Goal: Transaction & Acquisition: Purchase product/service

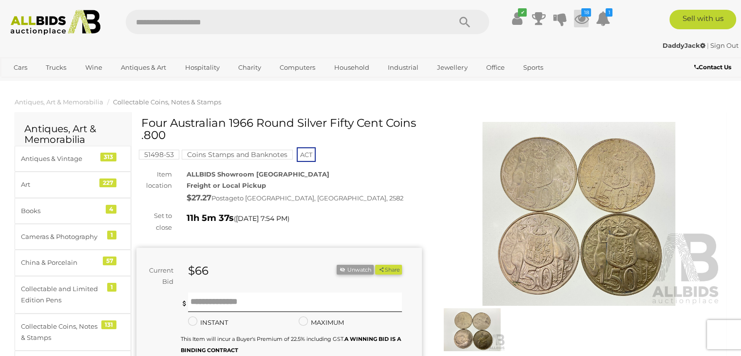
click at [585, 15] on icon "18" at bounding box center [586, 12] width 10 height 8
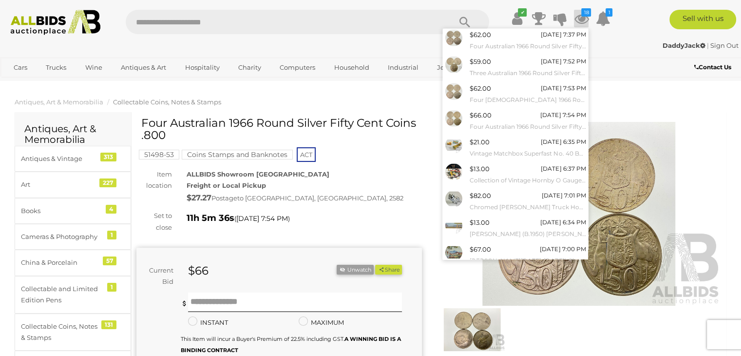
scroll to position [79, 0]
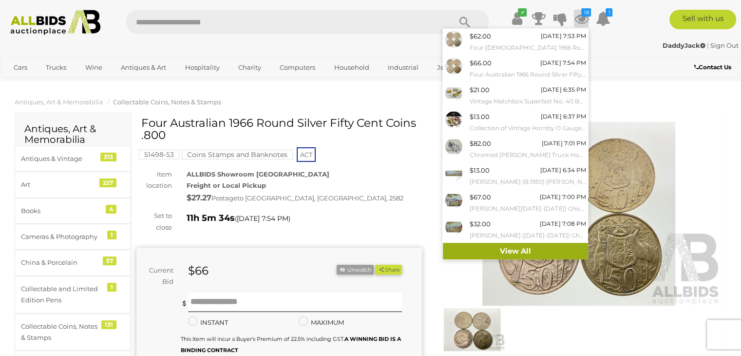
click at [547, 250] on link "View All" at bounding box center [515, 251] width 145 height 17
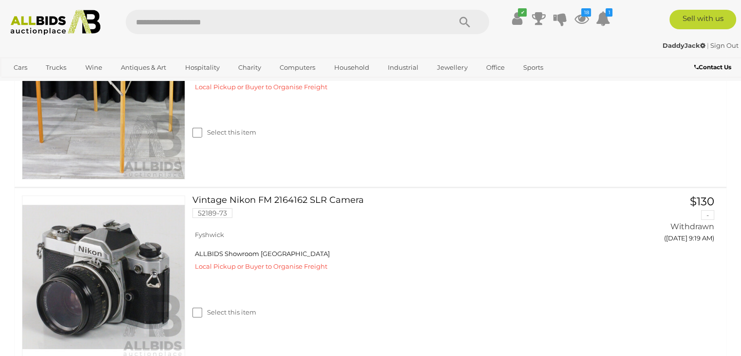
scroll to position [3351, 0]
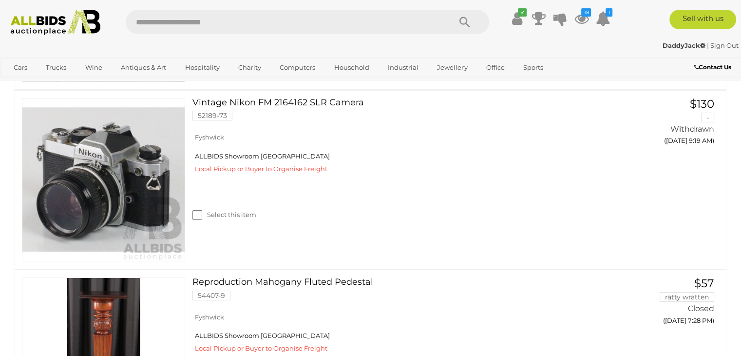
click at [152, 81] on link at bounding box center [103, -1] width 163 height 163
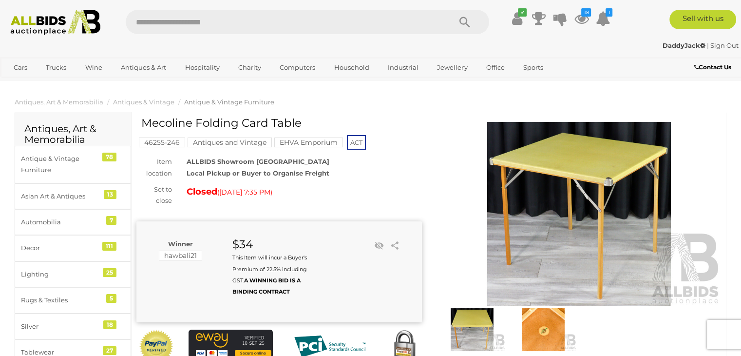
click at [539, 328] on img at bounding box center [543, 329] width 66 height 43
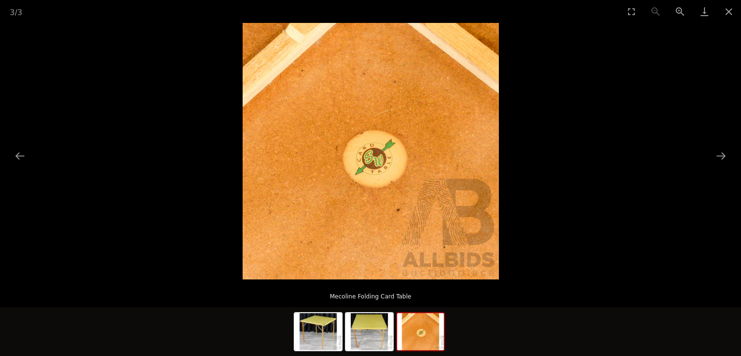
click at [384, 191] on img at bounding box center [371, 151] width 256 height 256
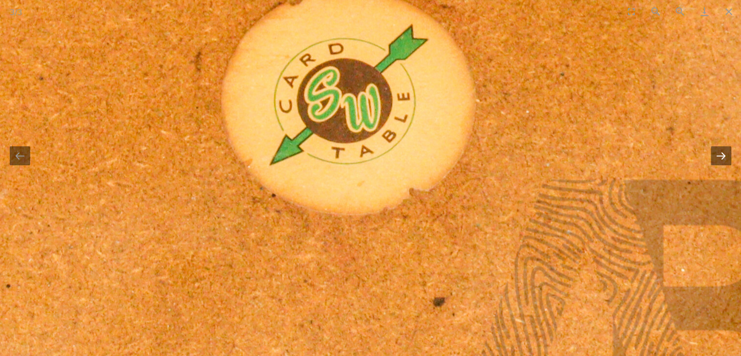
click at [718, 152] on button "Next slide" at bounding box center [721, 155] width 20 height 19
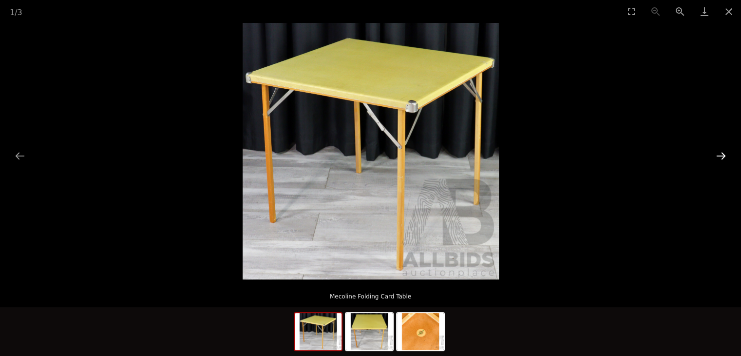
click at [718, 152] on button "Next slide" at bounding box center [721, 155] width 20 height 19
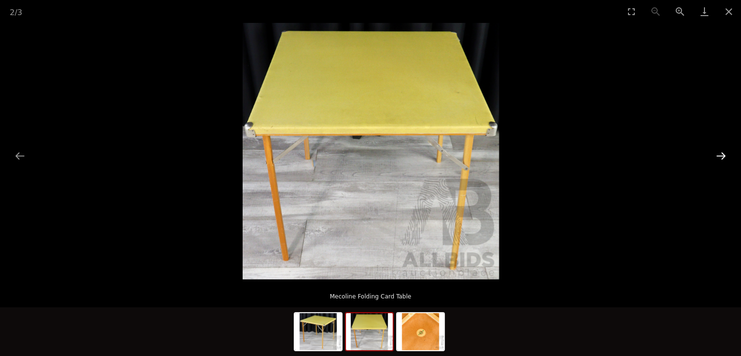
click at [718, 152] on button "Next slide" at bounding box center [721, 155] width 20 height 19
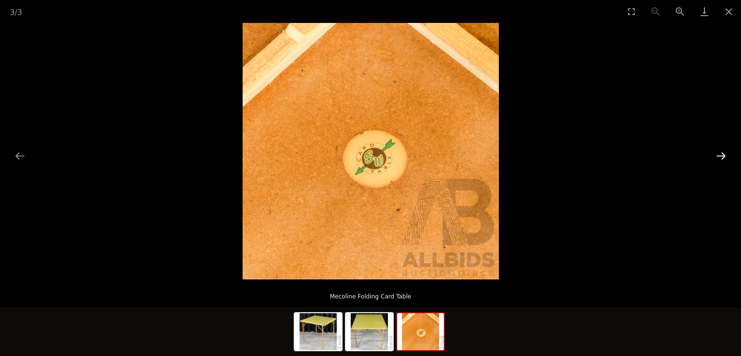
click at [718, 152] on button "Next slide" at bounding box center [721, 155] width 20 height 19
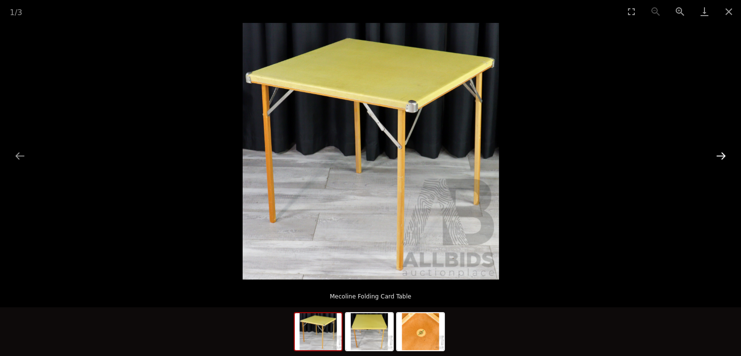
click at [718, 152] on button "Next slide" at bounding box center [721, 155] width 20 height 19
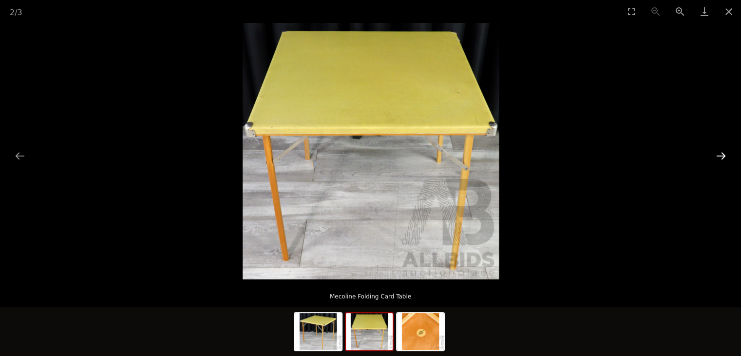
click at [718, 152] on button "Next slide" at bounding box center [721, 155] width 20 height 19
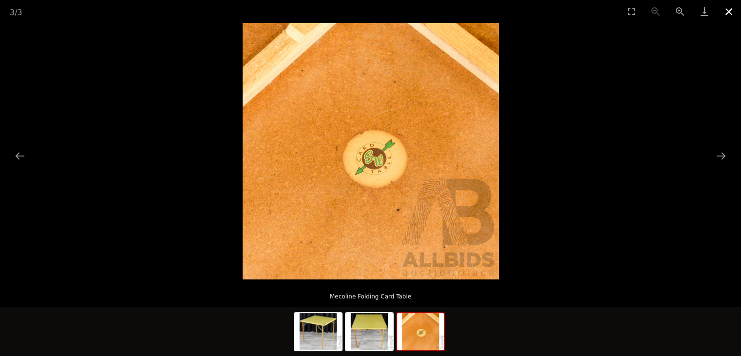
click at [729, 10] on button "Close gallery" at bounding box center [729, 11] width 24 height 23
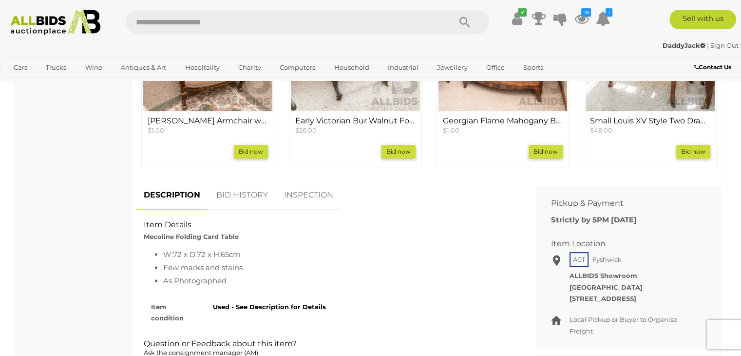
scroll to position [438, 0]
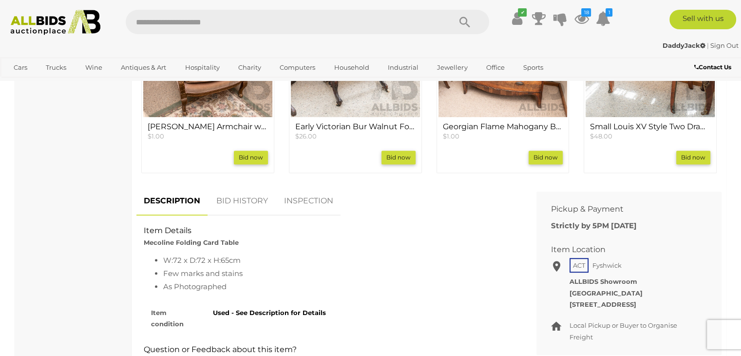
click at [245, 208] on link "BID HISTORY" at bounding box center [242, 201] width 66 height 29
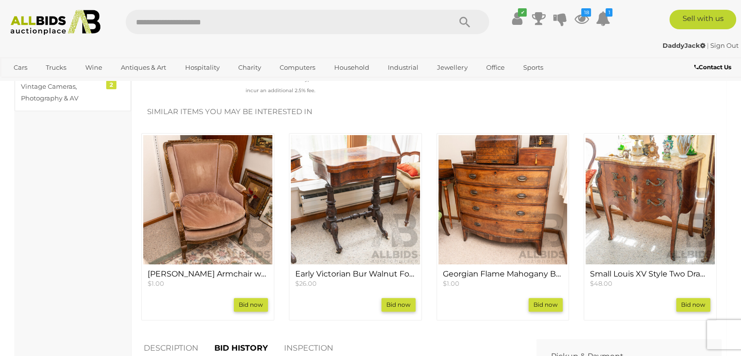
scroll to position [292, 0]
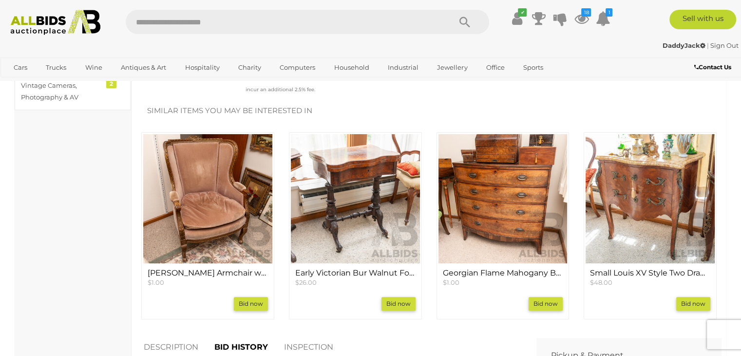
click at [326, 185] on img at bounding box center [355, 198] width 129 height 129
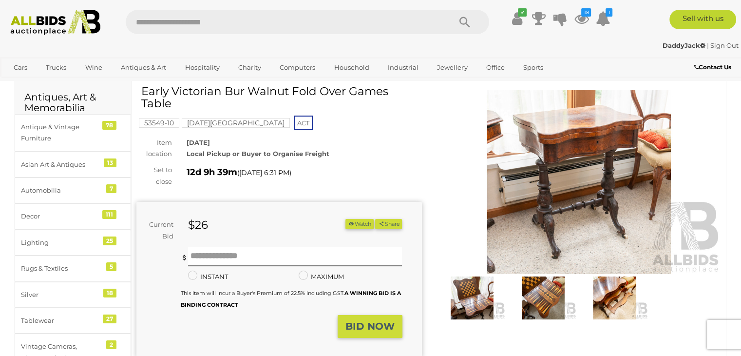
scroll to position [49, 0]
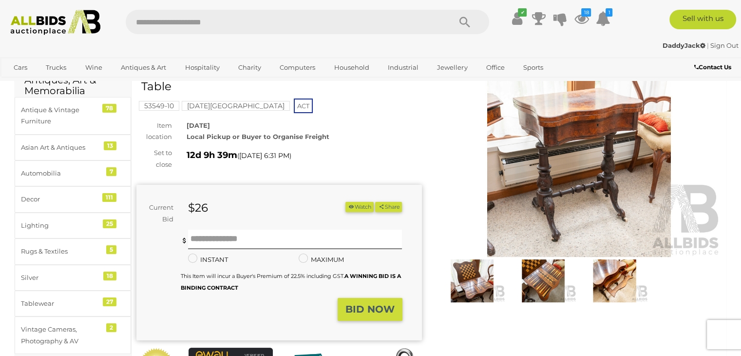
click at [211, 103] on mark "Red Hill Estate" at bounding box center [236, 106] width 108 height 10
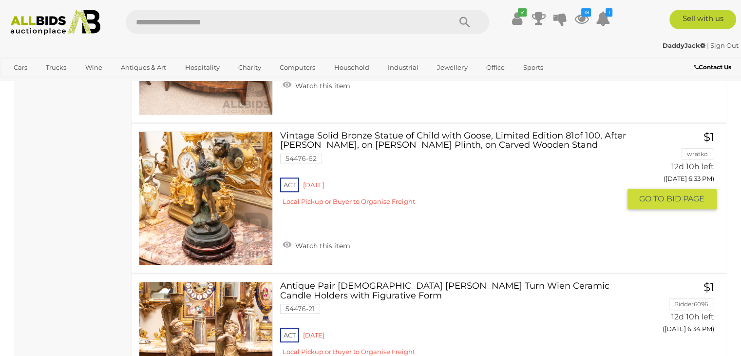
scroll to position [779, 0]
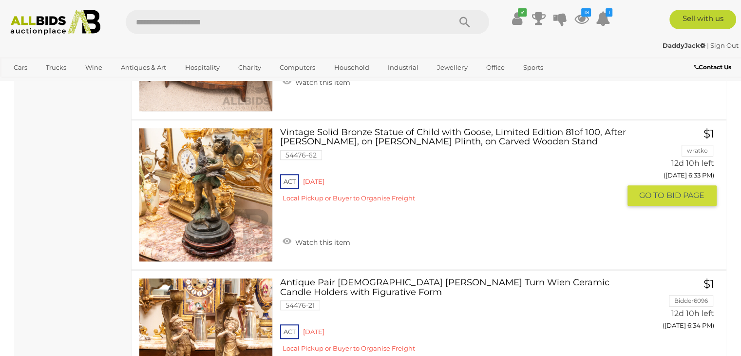
click at [248, 199] on link at bounding box center [206, 195] width 134 height 134
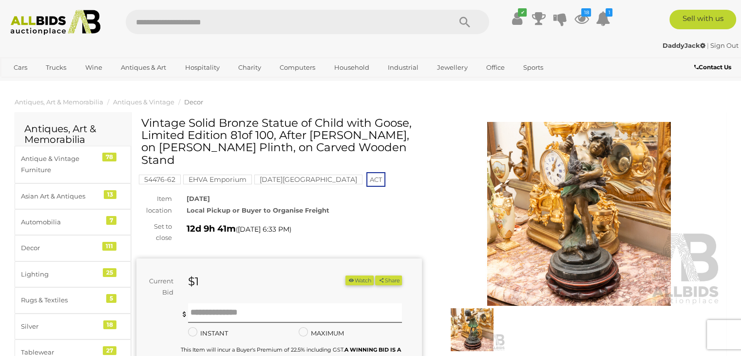
click at [601, 203] on img at bounding box center [578, 214] width 285 height 184
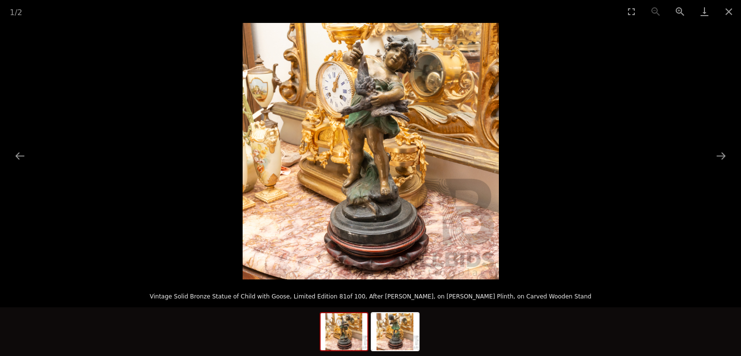
click at [430, 164] on img at bounding box center [371, 151] width 256 height 256
click at [721, 151] on button "Next slide" at bounding box center [721, 155] width 20 height 19
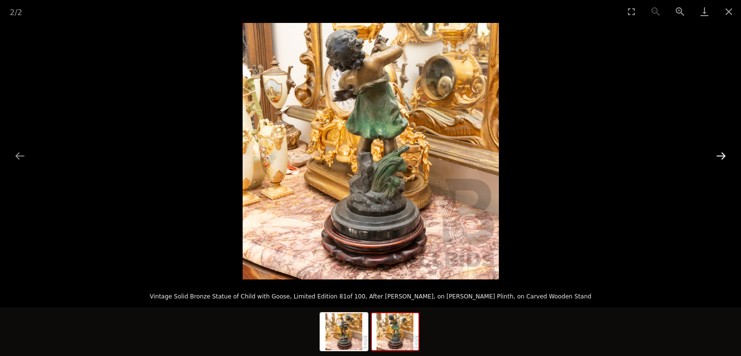
click at [721, 151] on button "Next slide" at bounding box center [721, 155] width 20 height 19
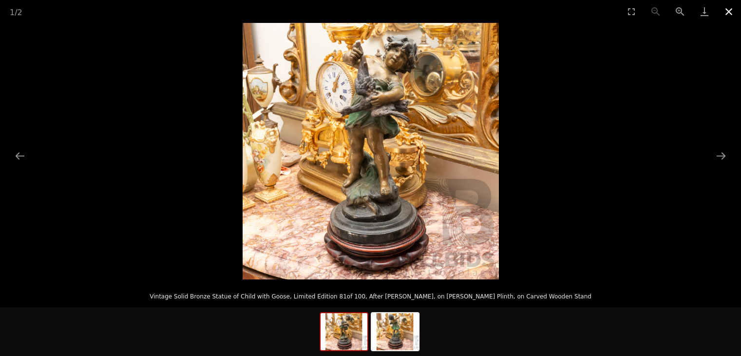
click at [725, 10] on button "Close gallery" at bounding box center [729, 11] width 24 height 23
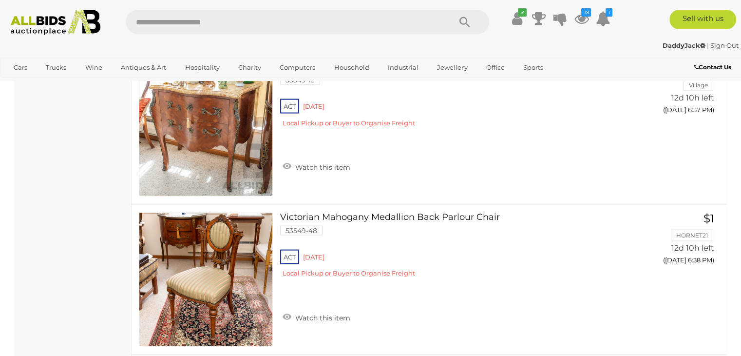
scroll to position [2113, 0]
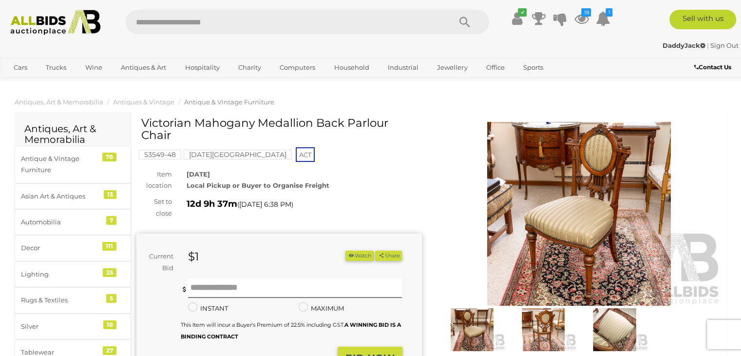
click at [599, 236] on img at bounding box center [578, 214] width 285 height 184
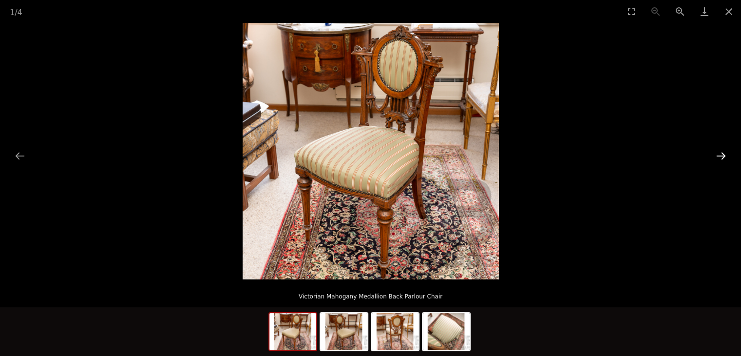
click at [723, 155] on button "Next slide" at bounding box center [721, 155] width 20 height 19
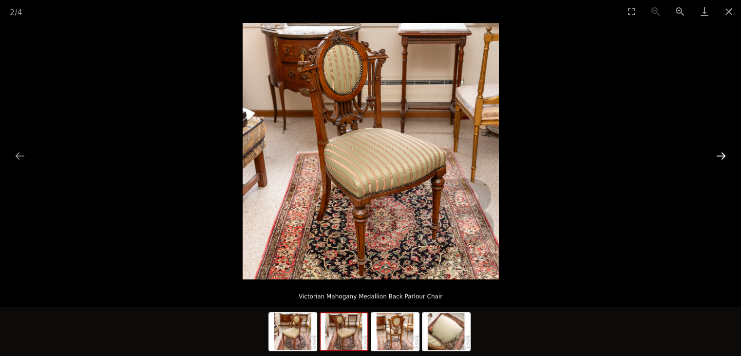
click at [723, 155] on button "Next slide" at bounding box center [721, 155] width 20 height 19
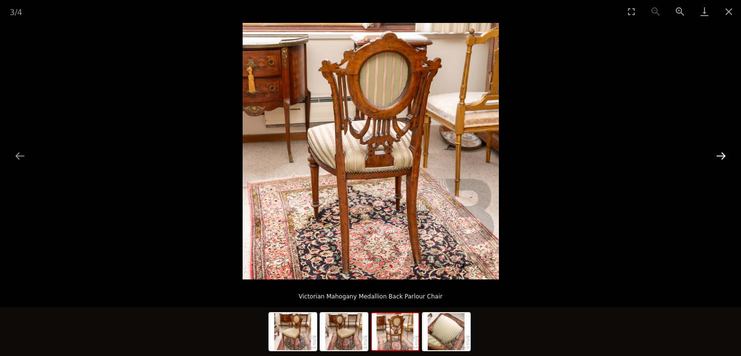
click at [723, 155] on button "Next slide" at bounding box center [721, 155] width 20 height 19
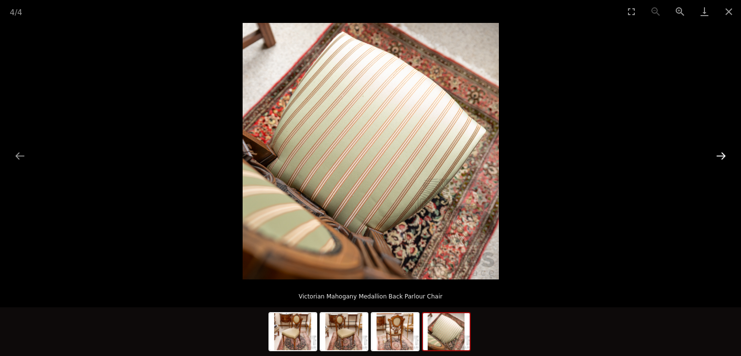
click at [723, 155] on button "Next slide" at bounding box center [721, 155] width 20 height 19
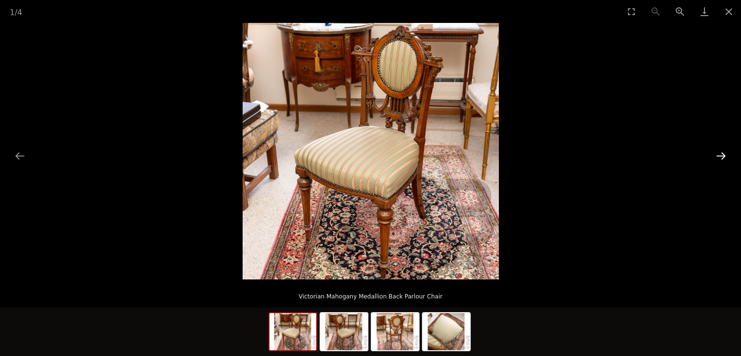
click at [723, 155] on button "Next slide" at bounding box center [721, 155] width 20 height 19
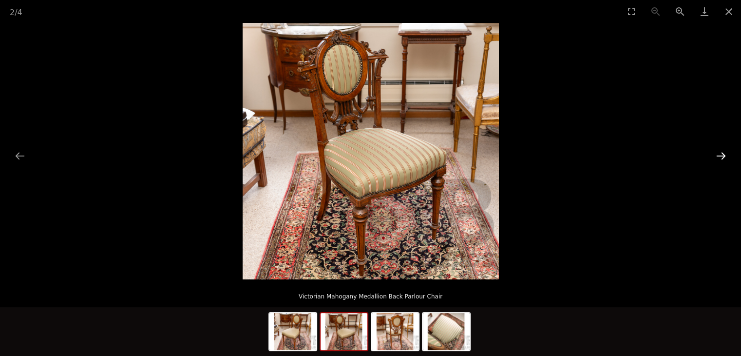
click at [723, 155] on button "Next slide" at bounding box center [721, 155] width 20 height 19
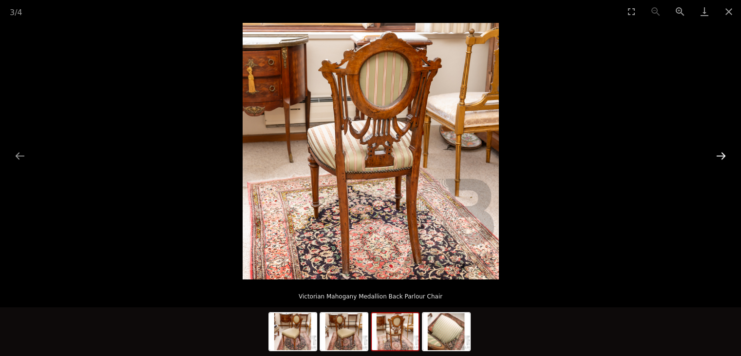
click at [723, 155] on button "Next slide" at bounding box center [721, 155] width 20 height 19
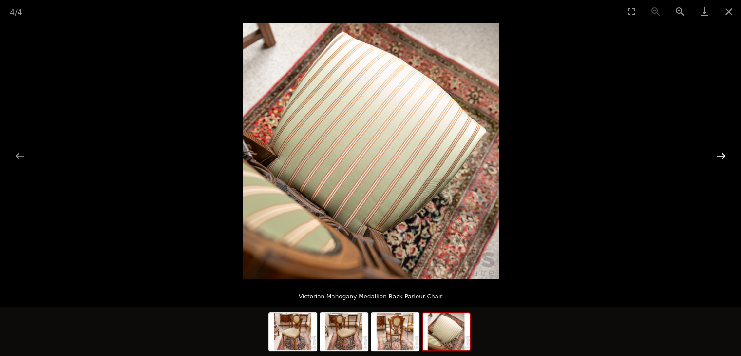
click at [723, 155] on button "Next slide" at bounding box center [721, 155] width 20 height 19
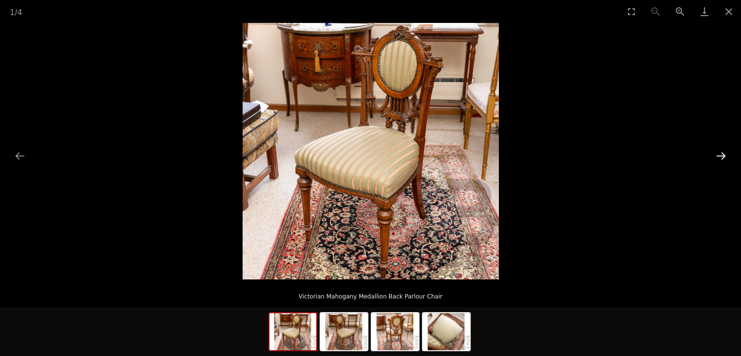
click at [723, 155] on button "Next slide" at bounding box center [721, 155] width 20 height 19
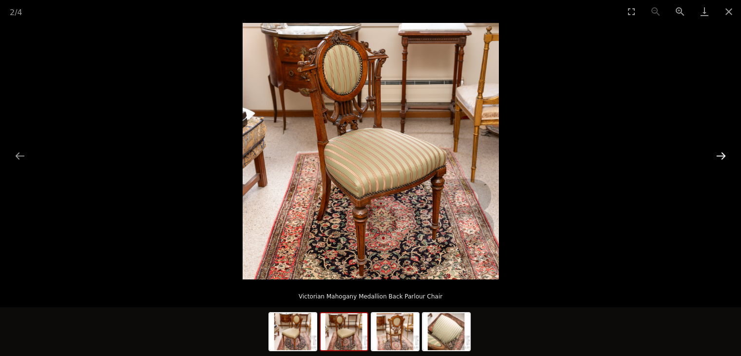
click at [723, 155] on button "Next slide" at bounding box center [721, 155] width 20 height 19
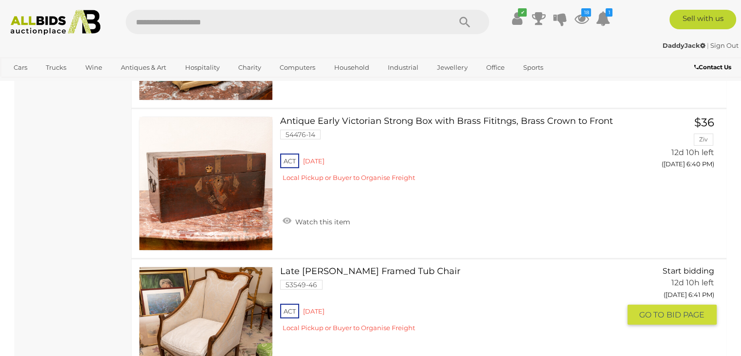
scroll to position [2877, 0]
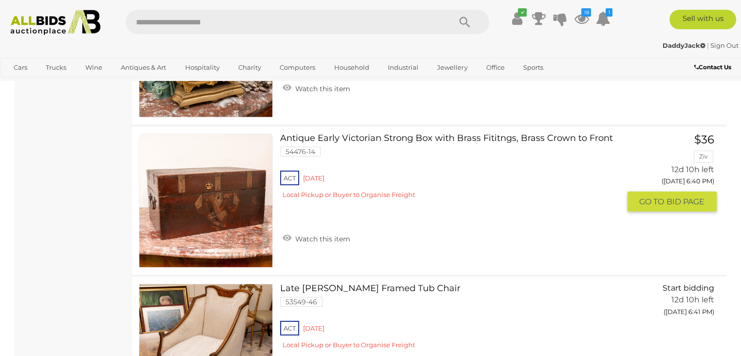
click at [235, 192] on link at bounding box center [206, 200] width 134 height 134
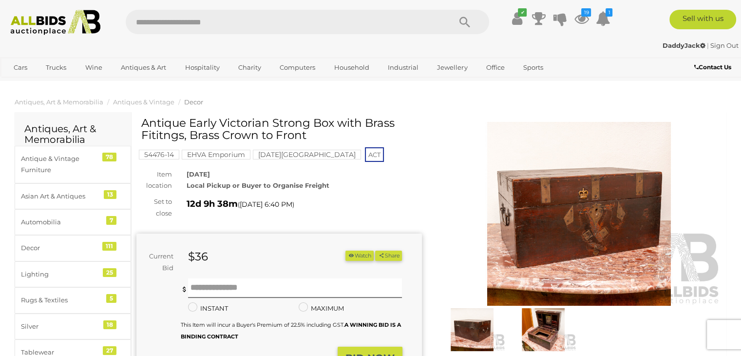
click at [662, 217] on img at bounding box center [578, 214] width 285 height 184
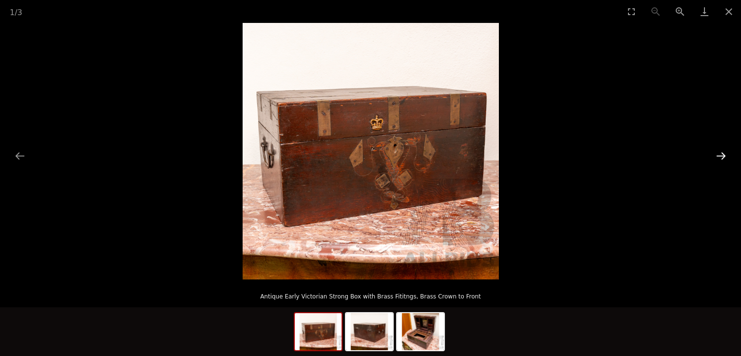
click at [726, 154] on button "Next slide" at bounding box center [721, 155] width 20 height 19
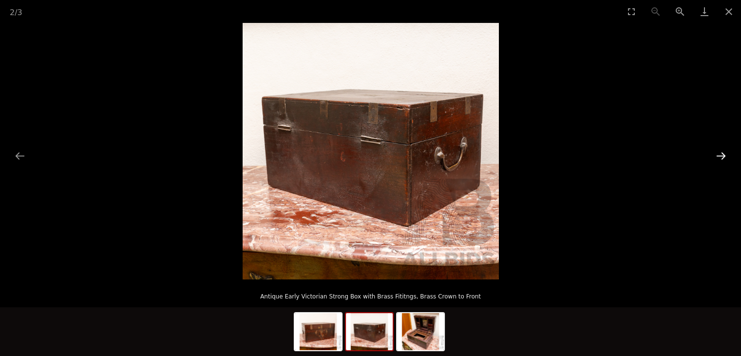
click at [726, 154] on button "Next slide" at bounding box center [721, 155] width 20 height 19
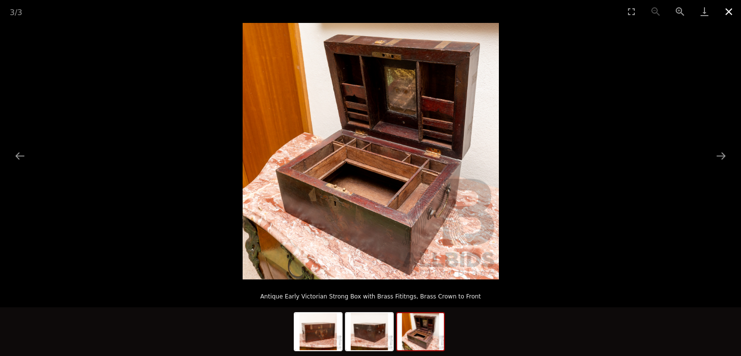
click at [731, 12] on button "Close gallery" at bounding box center [729, 11] width 24 height 23
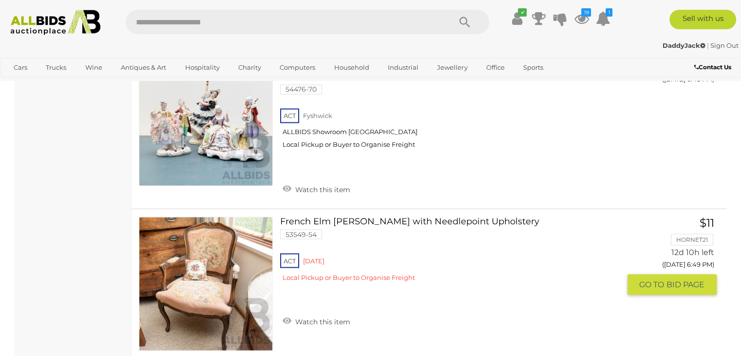
scroll to position [5430, 0]
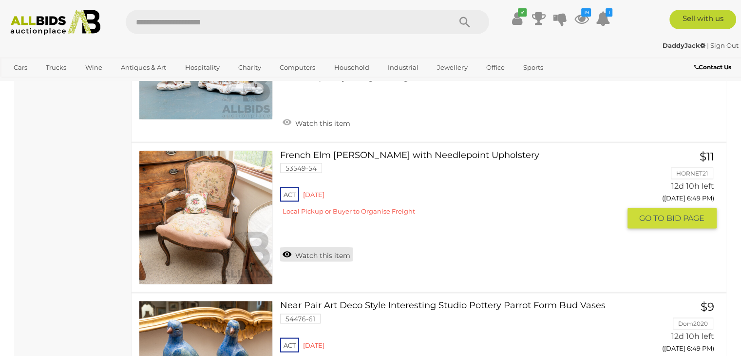
click at [336, 246] on link "Watch this item" at bounding box center [316, 253] width 73 height 15
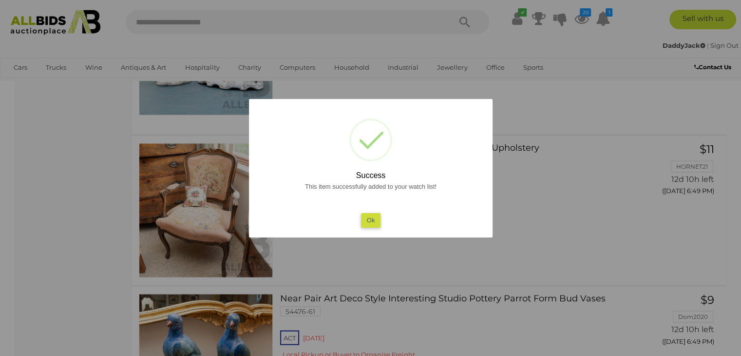
click at [383, 217] on div "This item successfully added to your watch list! Ok" at bounding box center [371, 204] width 224 height 47
drag, startPoint x: 370, startPoint y: 221, endPoint x: 376, endPoint y: 223, distance: 6.0
click at [371, 221] on button "Ok" at bounding box center [370, 220] width 20 height 14
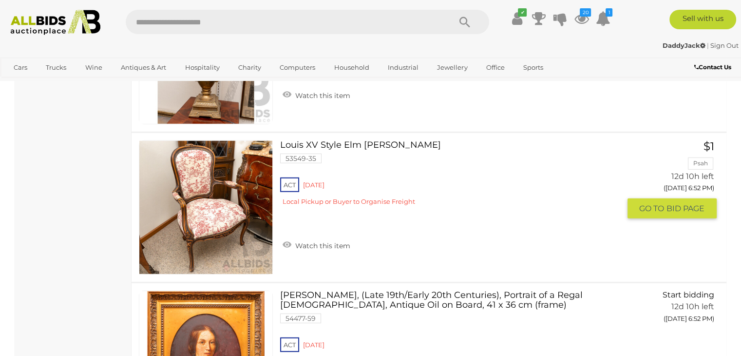
scroll to position [6356, 0]
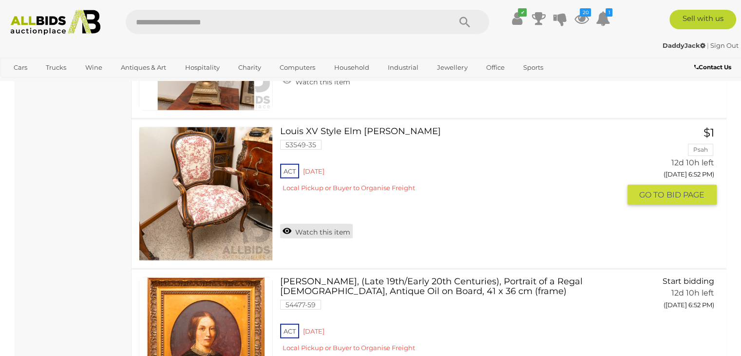
click at [312, 224] on link "Watch this item" at bounding box center [316, 231] width 73 height 15
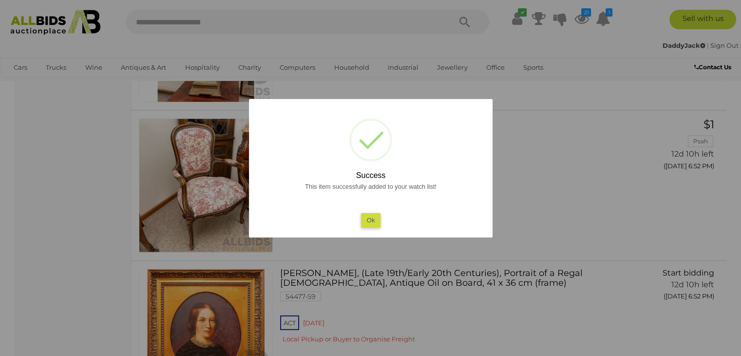
click at [376, 225] on button "Ok" at bounding box center [370, 220] width 20 height 14
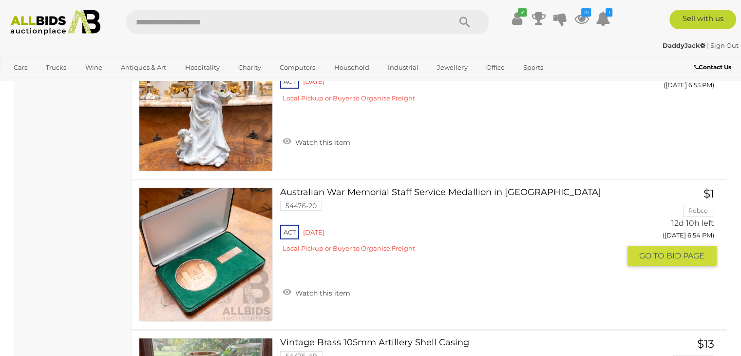
scroll to position [6745, 0]
click at [326, 284] on link "Watch this item" at bounding box center [316, 291] width 73 height 15
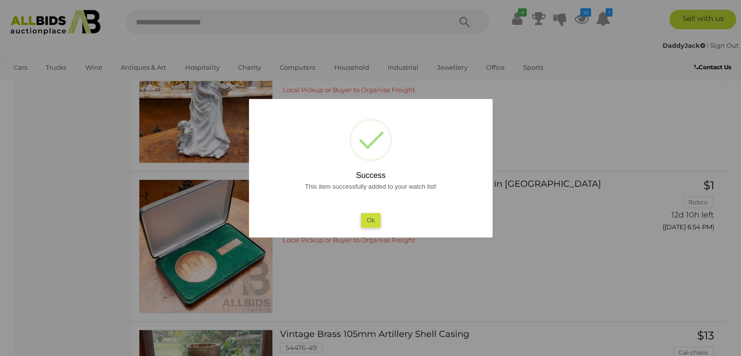
click at [372, 224] on button "Ok" at bounding box center [370, 220] width 20 height 14
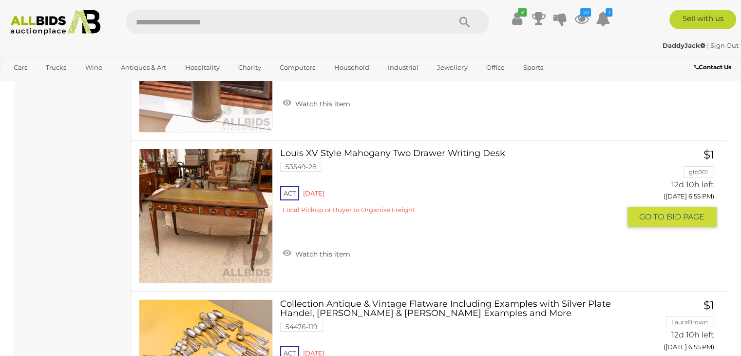
scroll to position [7086, 0]
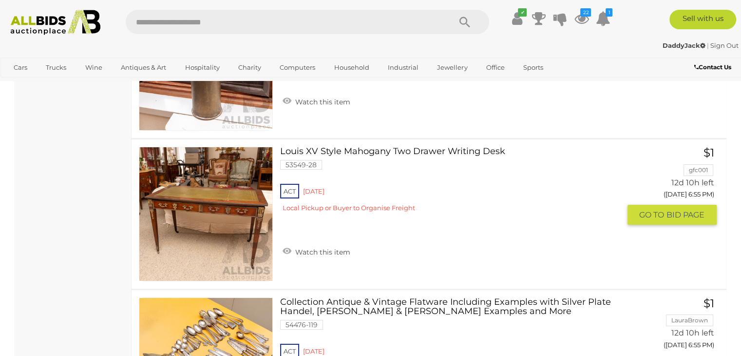
click at [224, 193] on link at bounding box center [206, 214] width 134 height 134
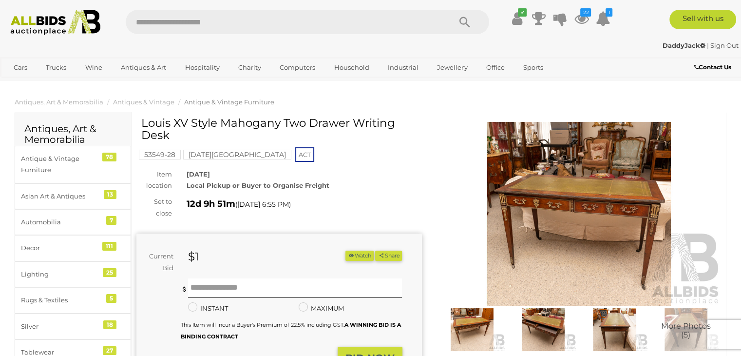
click at [558, 233] on img at bounding box center [578, 214] width 285 height 184
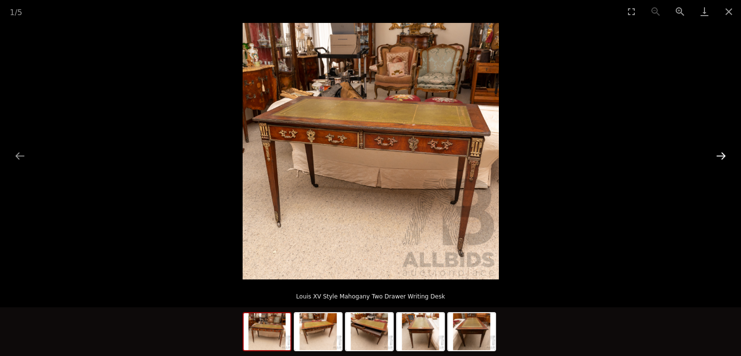
click at [725, 152] on button "Next slide" at bounding box center [721, 155] width 20 height 19
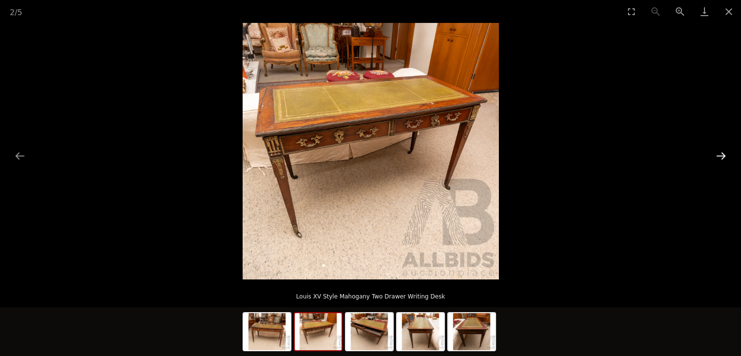
click at [725, 152] on button "Next slide" at bounding box center [721, 155] width 20 height 19
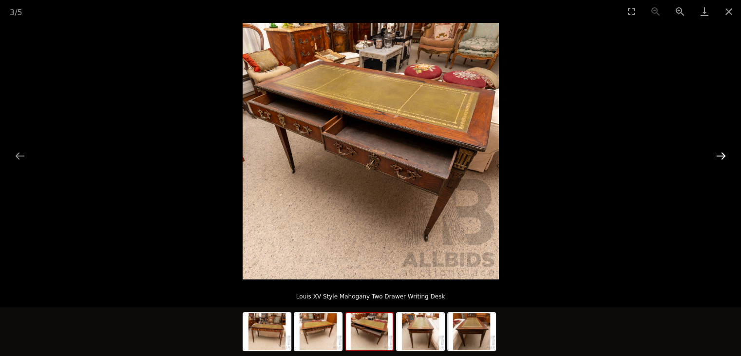
click at [725, 152] on button "Next slide" at bounding box center [721, 155] width 20 height 19
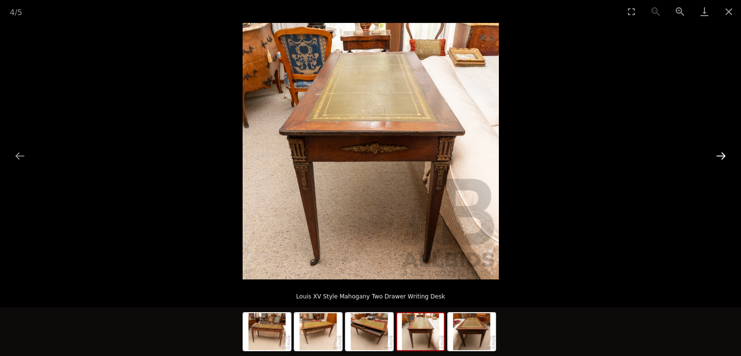
click at [725, 152] on button "Next slide" at bounding box center [721, 155] width 20 height 19
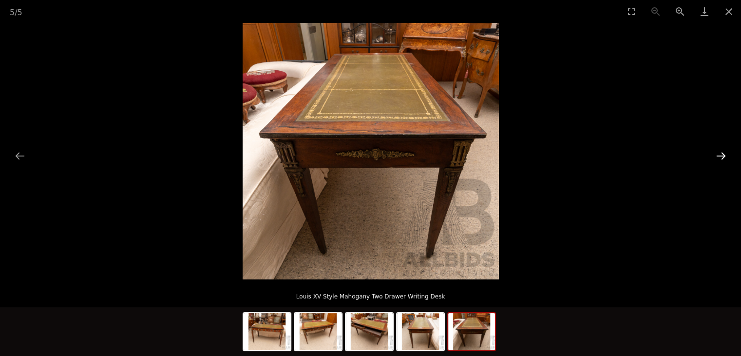
click at [725, 152] on button "Next slide" at bounding box center [721, 155] width 20 height 19
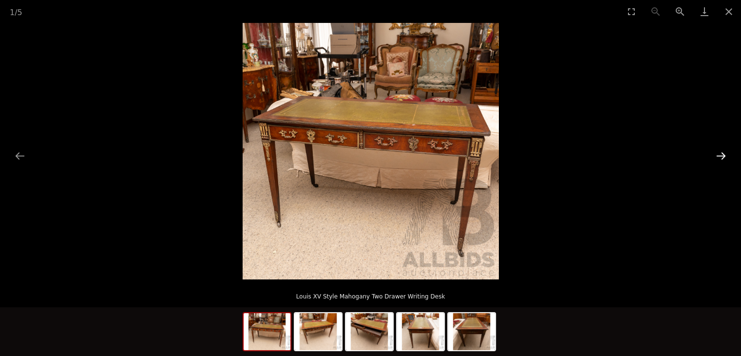
click at [725, 152] on button "Next slide" at bounding box center [721, 155] width 20 height 19
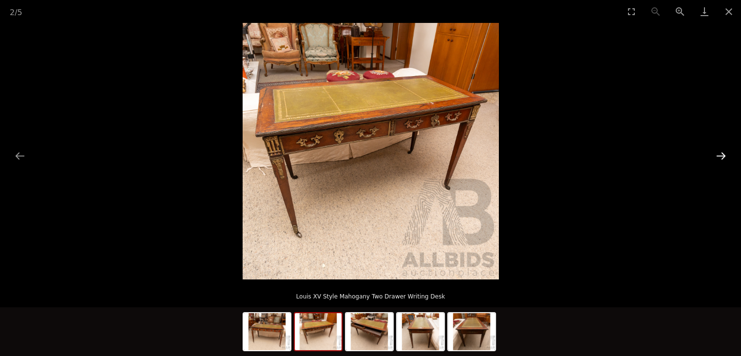
click at [725, 152] on button "Next slide" at bounding box center [721, 155] width 20 height 19
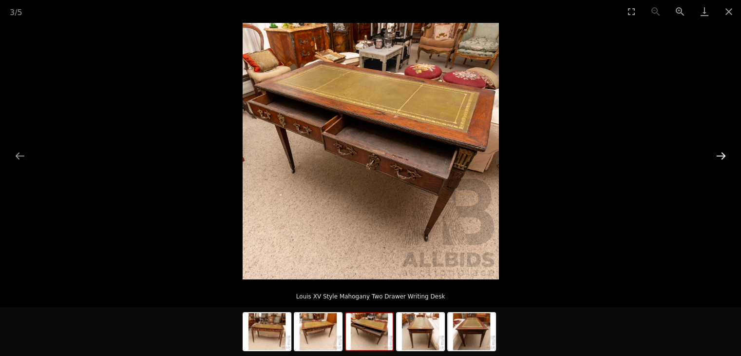
click at [725, 152] on button "Next slide" at bounding box center [721, 155] width 20 height 19
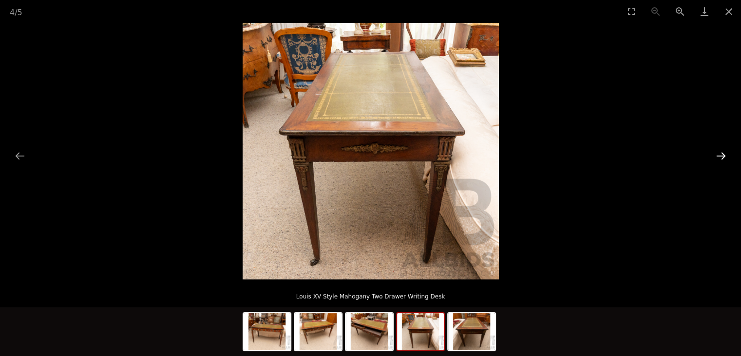
click at [725, 152] on button "Next slide" at bounding box center [721, 155] width 20 height 19
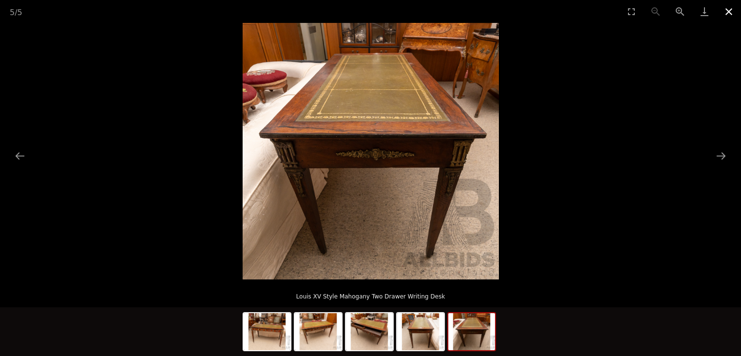
click at [726, 14] on button "Close gallery" at bounding box center [729, 11] width 24 height 23
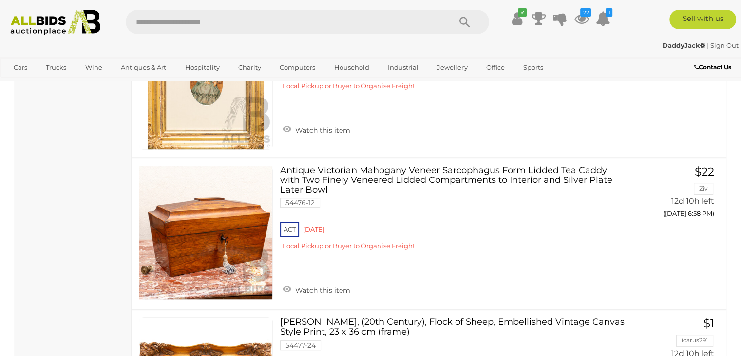
scroll to position [7986, 0]
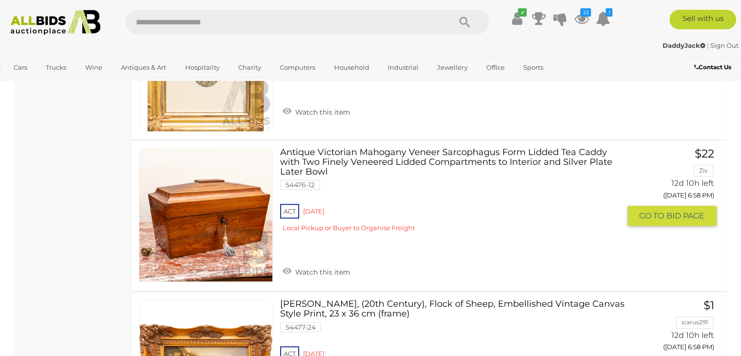
click at [312, 148] on link "Antique Victorian Mahogany Veneer Sarcophagus Form Lidded Tea Caddy with Two Fi…" at bounding box center [453, 194] width 332 height 92
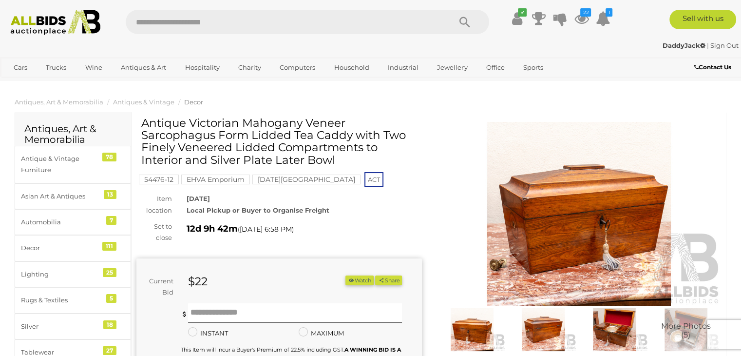
click at [586, 274] on img at bounding box center [578, 214] width 285 height 184
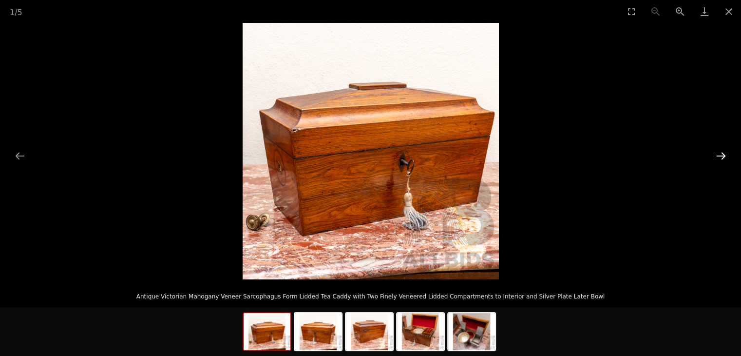
click at [720, 155] on button "Next slide" at bounding box center [721, 155] width 20 height 19
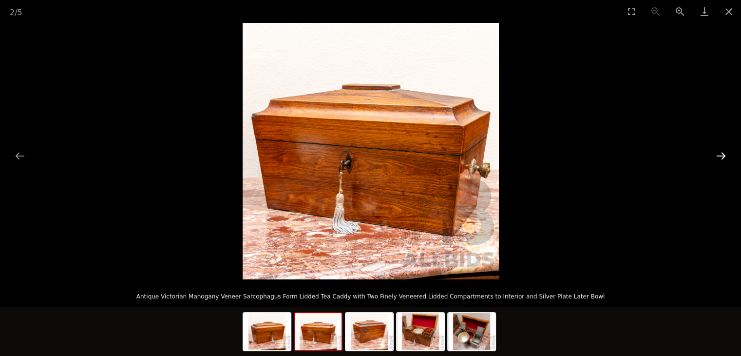
click at [720, 155] on button "Next slide" at bounding box center [721, 155] width 20 height 19
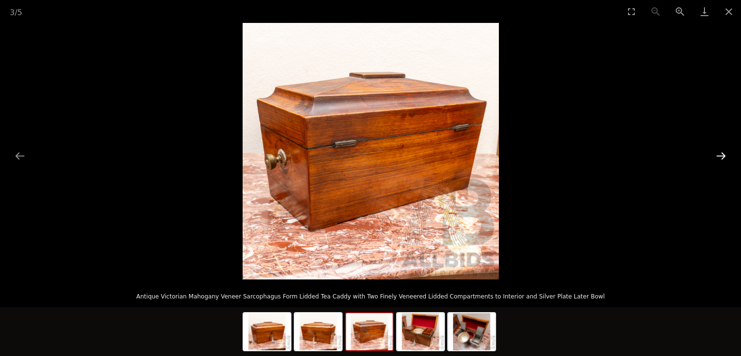
click at [720, 155] on button "Next slide" at bounding box center [721, 155] width 20 height 19
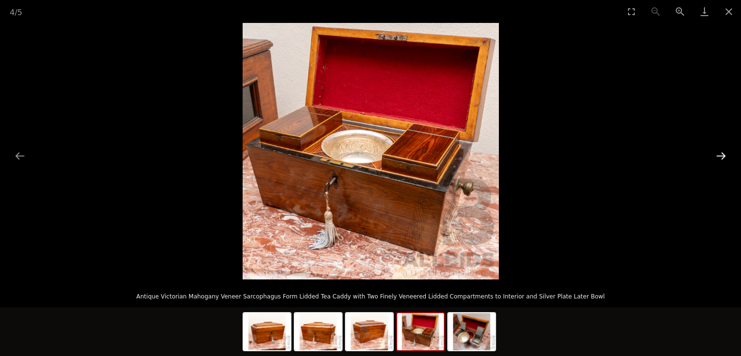
click at [720, 155] on button "Next slide" at bounding box center [721, 155] width 20 height 19
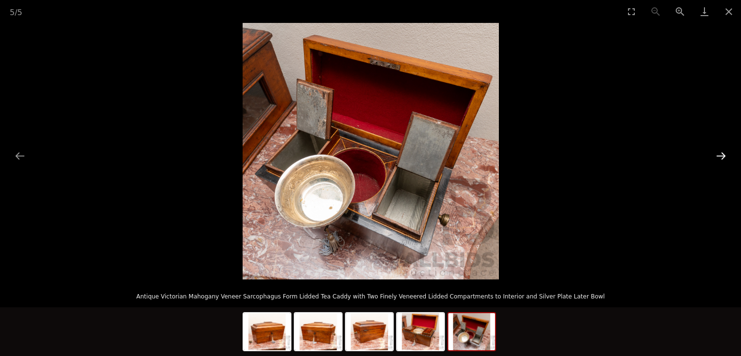
click at [720, 155] on button "Next slide" at bounding box center [721, 155] width 20 height 19
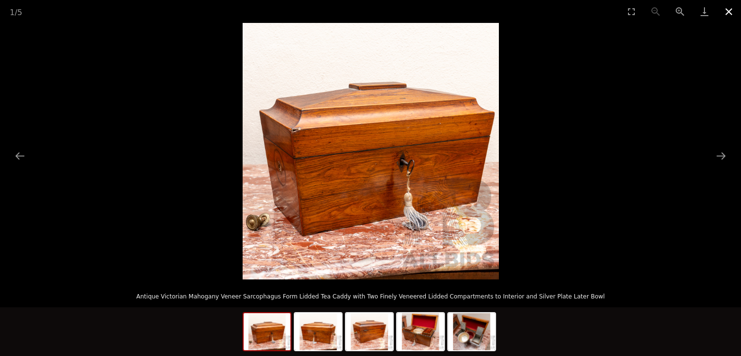
click at [726, 8] on button "Close gallery" at bounding box center [729, 11] width 24 height 23
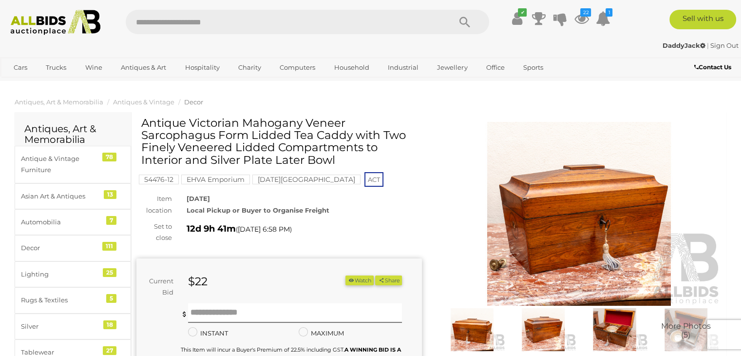
click at [363, 277] on button "Watch" at bounding box center [359, 280] width 28 height 10
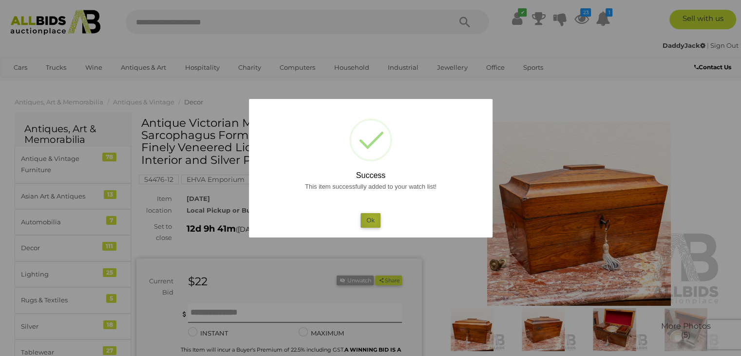
click at [373, 219] on button "Ok" at bounding box center [370, 220] width 20 height 14
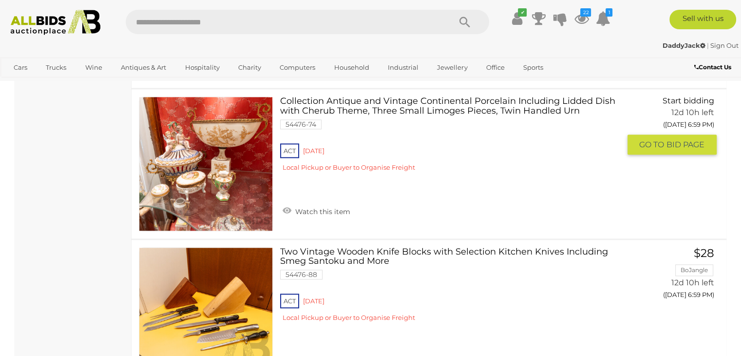
scroll to position [8398, 0]
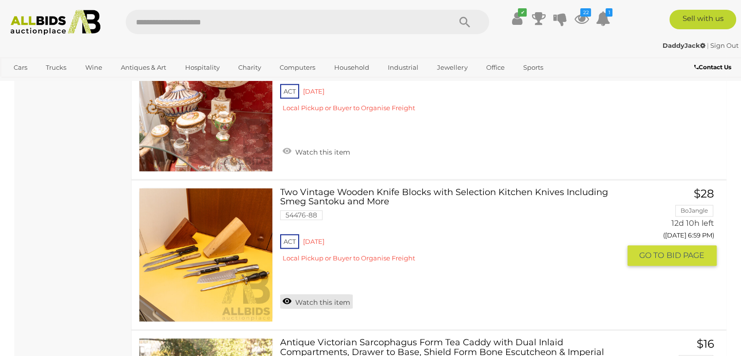
click at [323, 294] on link "Watch this item" at bounding box center [316, 301] width 73 height 15
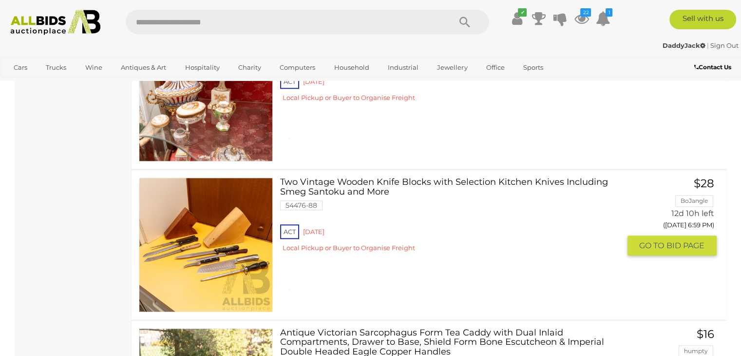
click at [0, 0] on div at bounding box center [0, 0] width 0 height 0
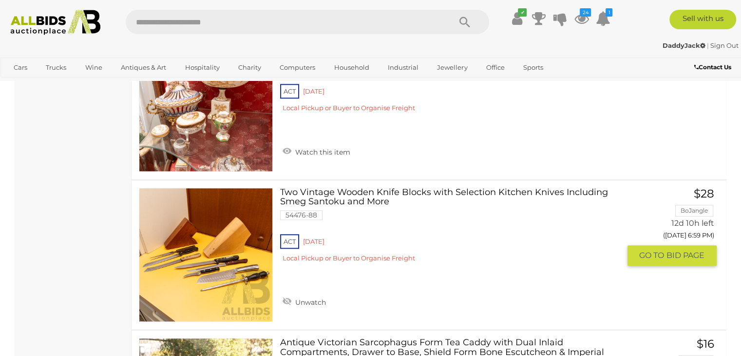
click at [214, 225] on link at bounding box center [206, 255] width 134 height 134
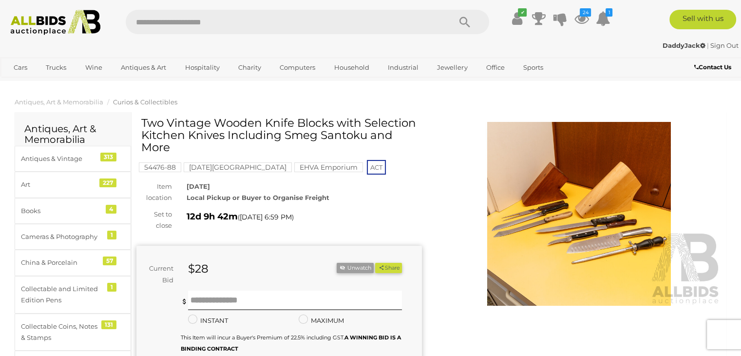
click at [551, 205] on img at bounding box center [578, 214] width 285 height 184
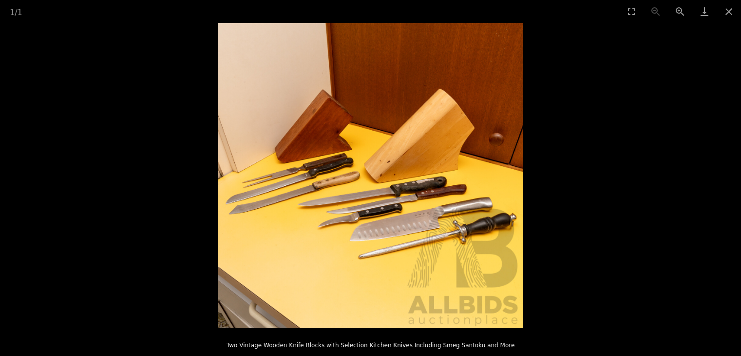
click at [373, 211] on img at bounding box center [370, 175] width 305 height 305
click at [349, 230] on img at bounding box center [370, 175] width 305 height 305
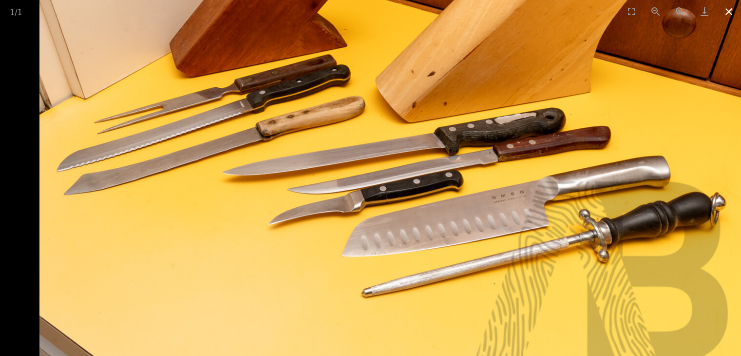
click at [728, 8] on button "Close gallery" at bounding box center [729, 11] width 24 height 23
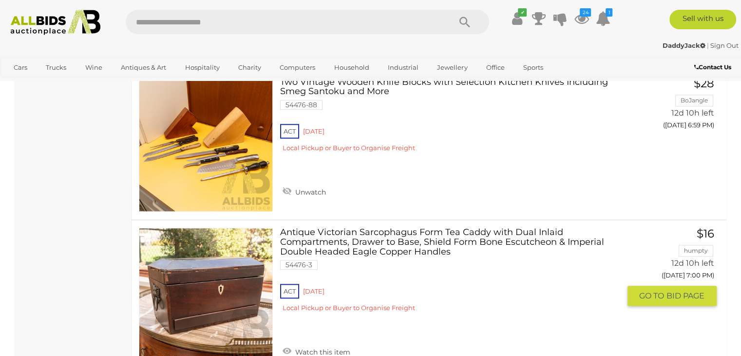
scroll to position [8606, 0]
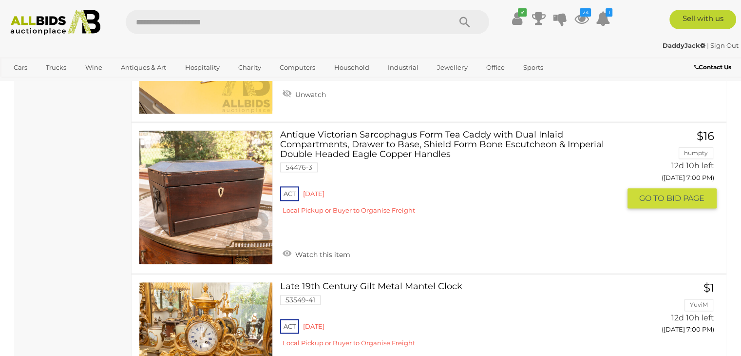
click at [357, 130] on link "Antique Victorian Sarcophagus Form Tea Caddy with Dual Inlaid Compartments, Dra…" at bounding box center [453, 176] width 332 height 92
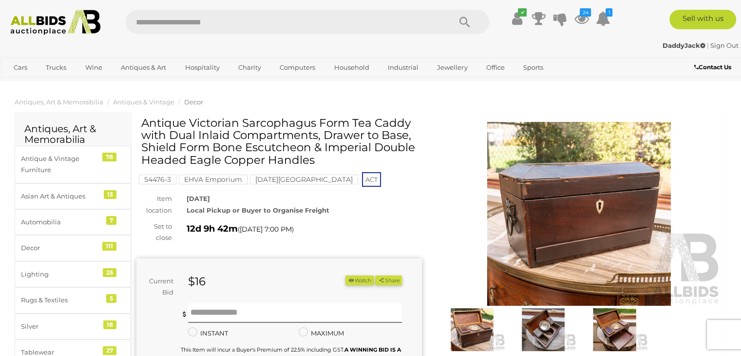
click at [484, 318] on img at bounding box center [472, 329] width 66 height 43
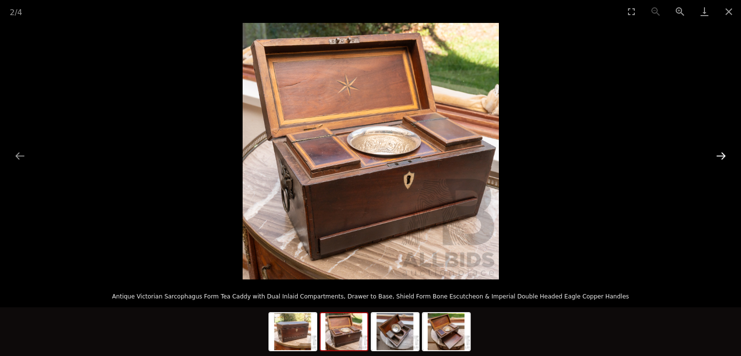
click at [721, 158] on button "Next slide" at bounding box center [721, 155] width 20 height 19
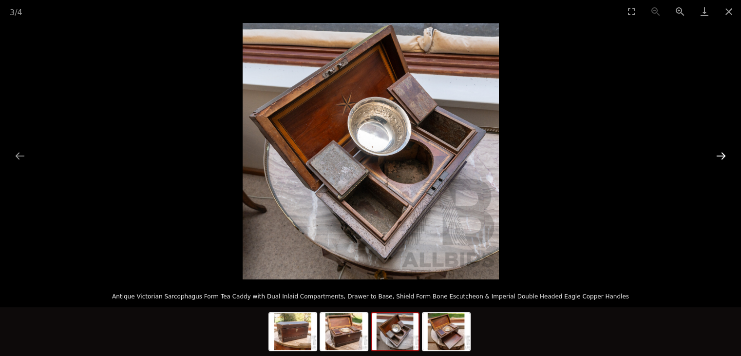
click at [721, 158] on button "Next slide" at bounding box center [721, 155] width 20 height 19
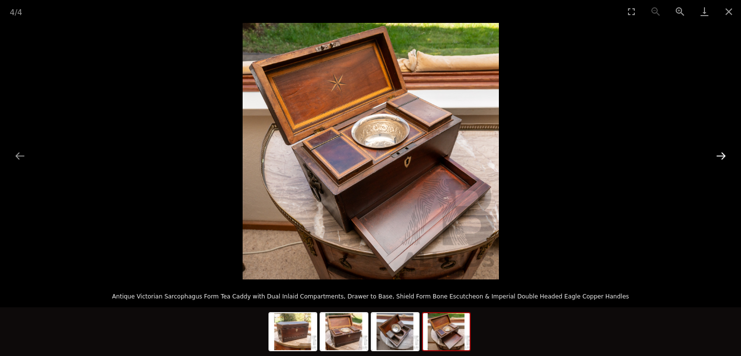
click at [721, 158] on button "Next slide" at bounding box center [721, 155] width 20 height 19
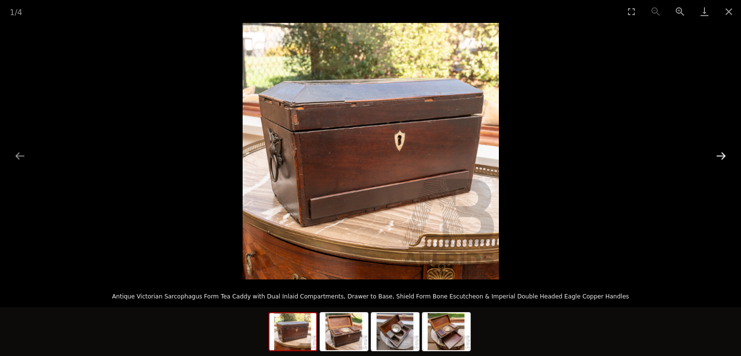
click at [721, 158] on button "Next slide" at bounding box center [721, 155] width 20 height 19
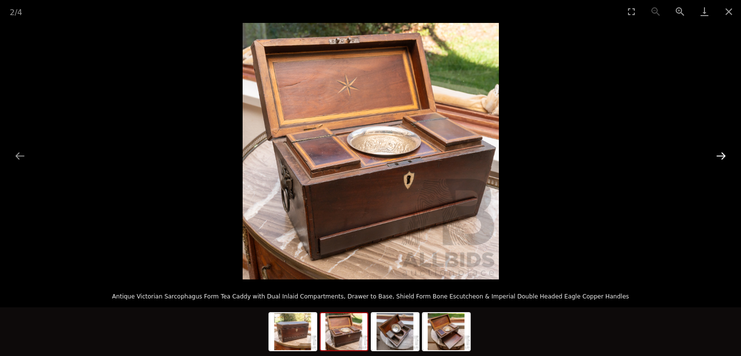
click at [721, 158] on button "Next slide" at bounding box center [721, 155] width 20 height 19
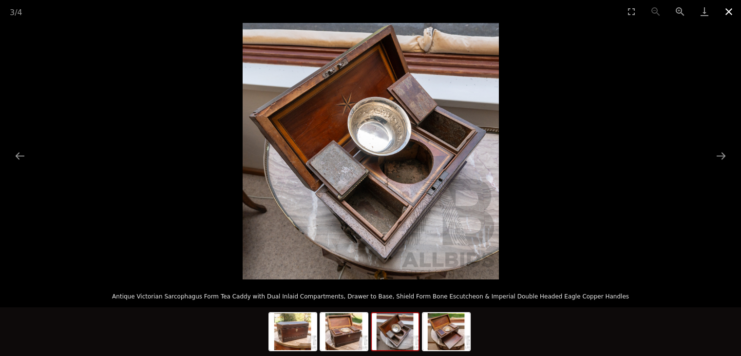
click at [727, 10] on button "Close gallery" at bounding box center [729, 11] width 24 height 23
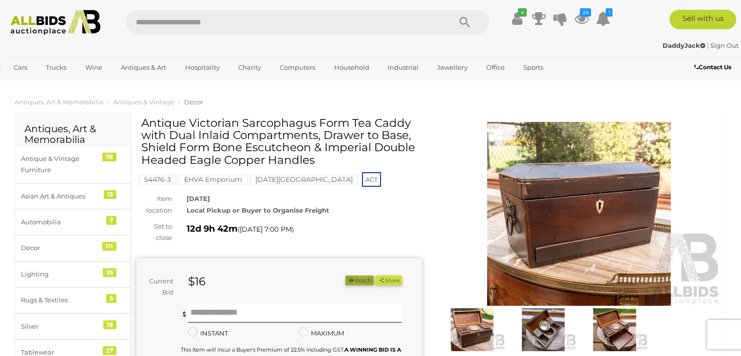
click at [357, 276] on button "Watch" at bounding box center [359, 280] width 28 height 10
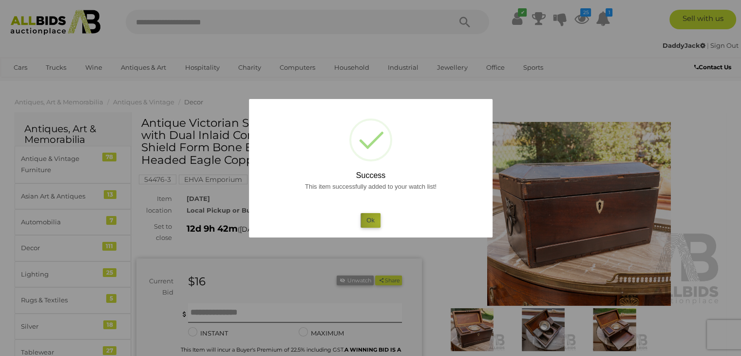
click at [379, 222] on button "Ok" at bounding box center [370, 220] width 20 height 14
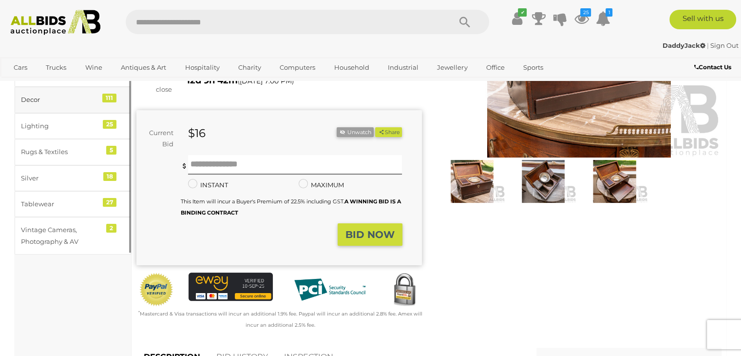
scroll to position [146, 0]
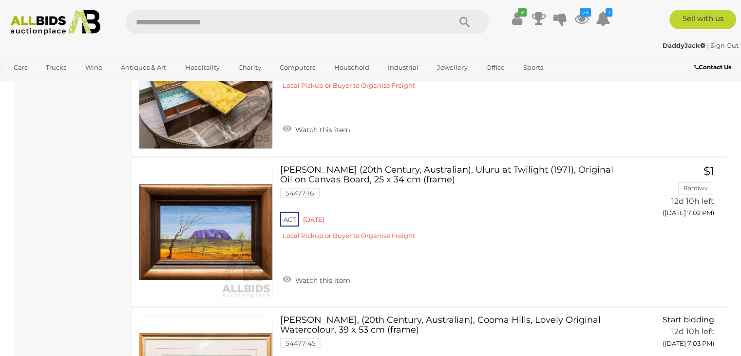
scroll to position [9340, 0]
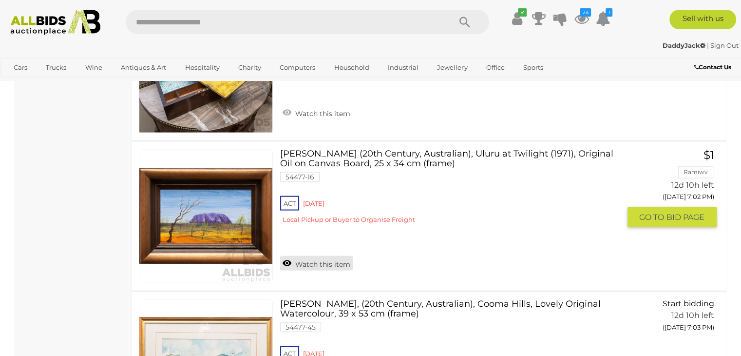
click at [343, 256] on link "Watch this item" at bounding box center [316, 263] width 73 height 15
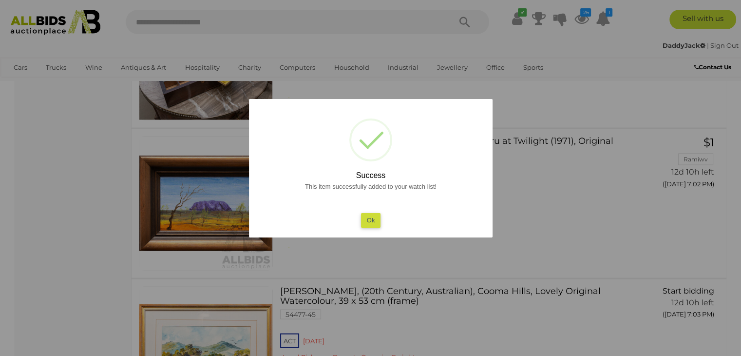
click at [366, 218] on button "Ok" at bounding box center [370, 220] width 20 height 14
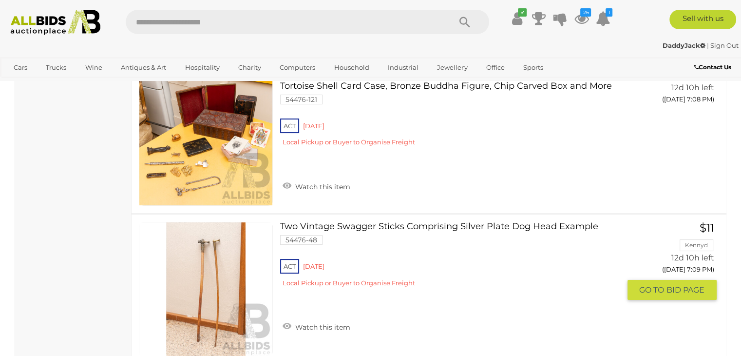
scroll to position [11289, 0]
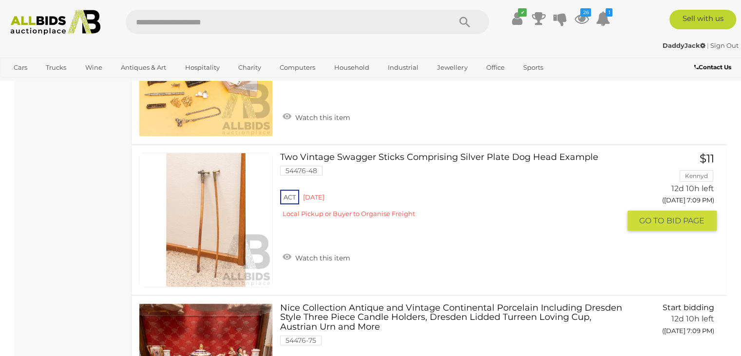
click at [216, 195] on link at bounding box center [206, 219] width 134 height 134
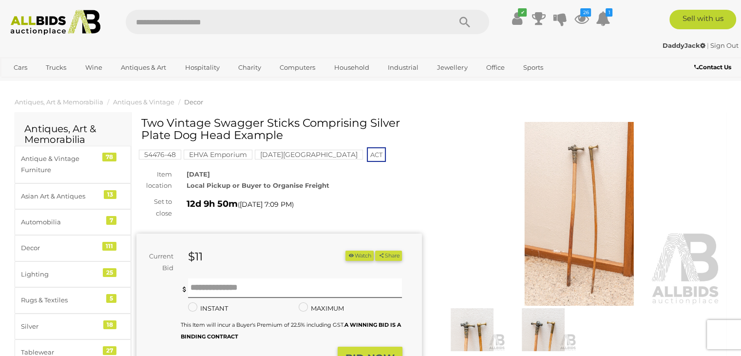
click at [622, 197] on img at bounding box center [578, 214] width 285 height 184
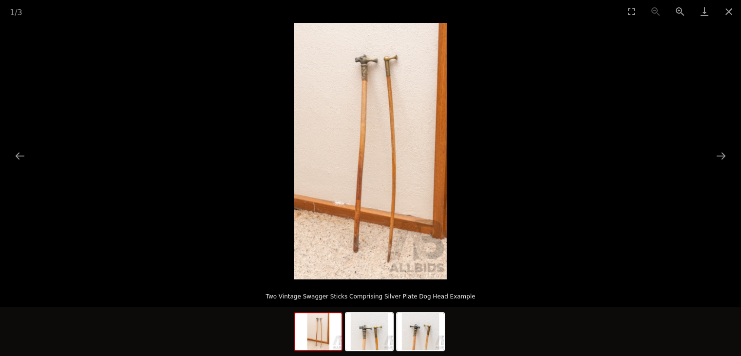
click at [361, 187] on img at bounding box center [370, 151] width 152 height 256
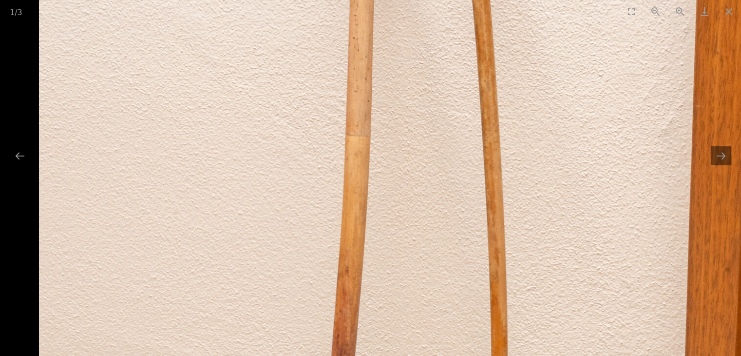
drag, startPoint x: 407, startPoint y: 131, endPoint x: 401, endPoint y: 328, distance: 197.4
click at [401, 328] on img at bounding box center [390, 264] width 703 height 1183
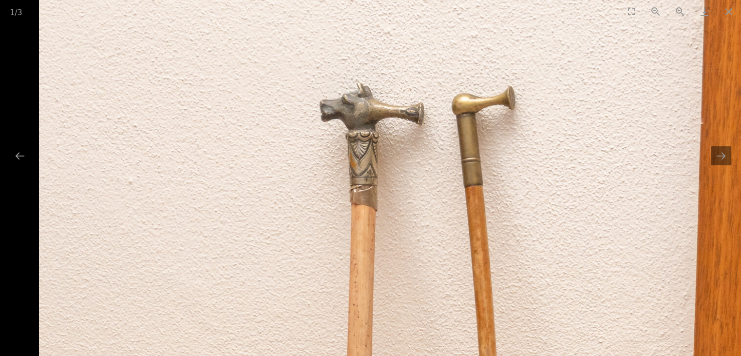
drag, startPoint x: 396, startPoint y: 157, endPoint x: 263, endPoint y: 258, distance: 167.3
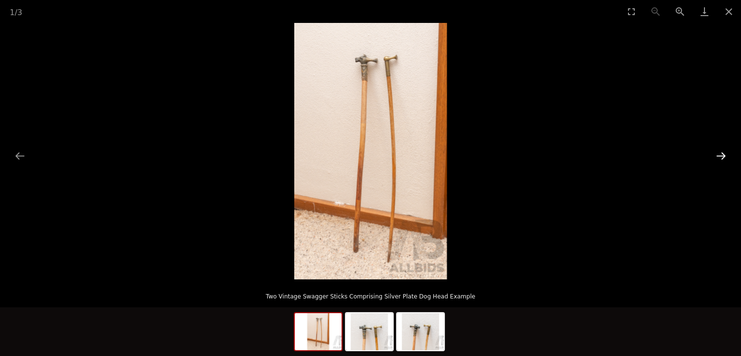
click at [721, 151] on button "Next slide" at bounding box center [721, 155] width 20 height 19
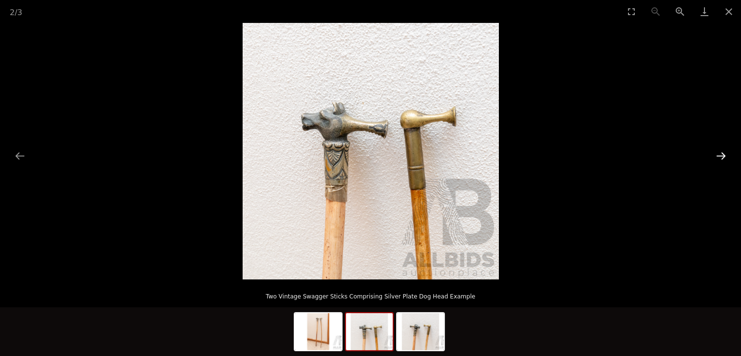
click at [721, 151] on button "Next slide" at bounding box center [721, 155] width 20 height 19
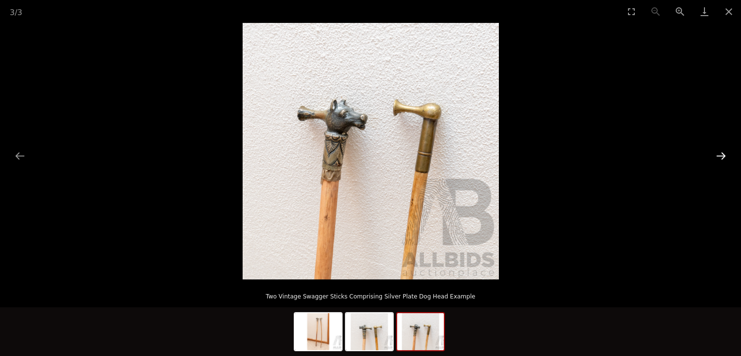
click at [721, 151] on button "Next slide" at bounding box center [721, 155] width 20 height 19
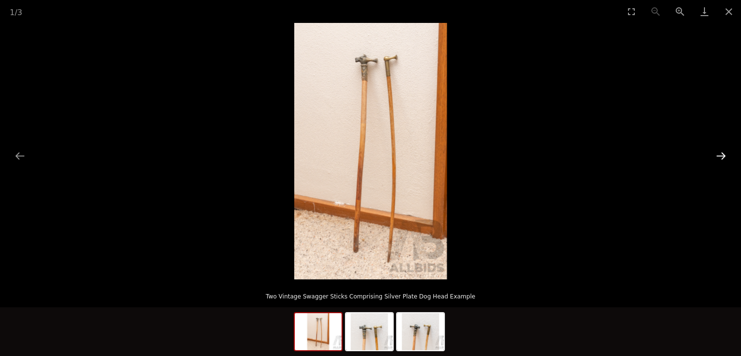
click at [721, 151] on button "Next slide" at bounding box center [721, 155] width 20 height 19
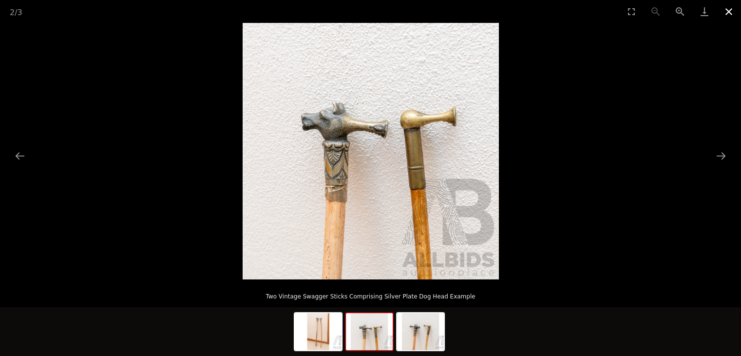
click at [729, 11] on button "Close gallery" at bounding box center [729, 11] width 24 height 23
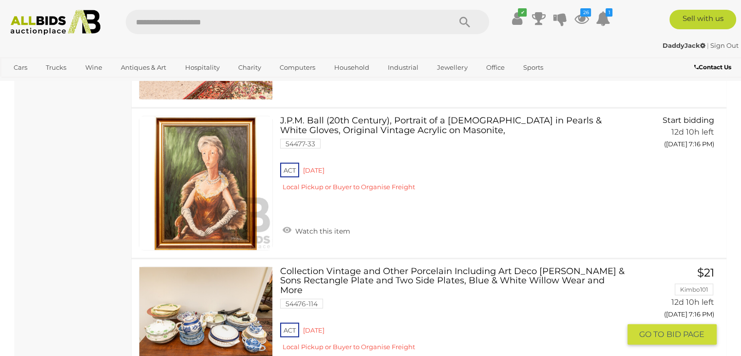
scroll to position [13161, 0]
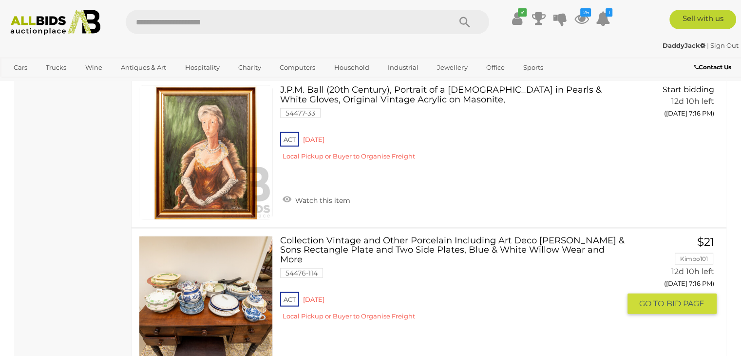
click at [247, 252] on link at bounding box center [206, 303] width 134 height 134
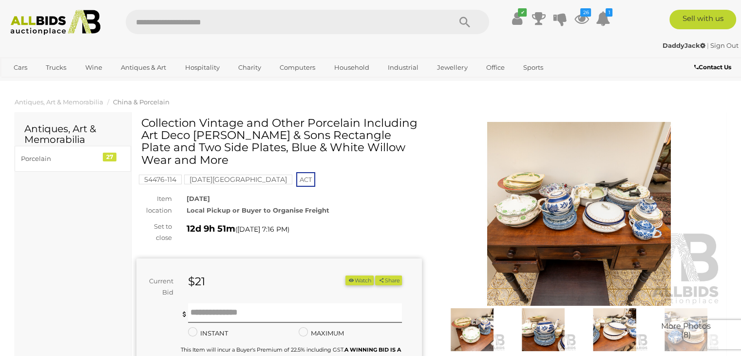
click at [563, 222] on img at bounding box center [578, 214] width 285 height 184
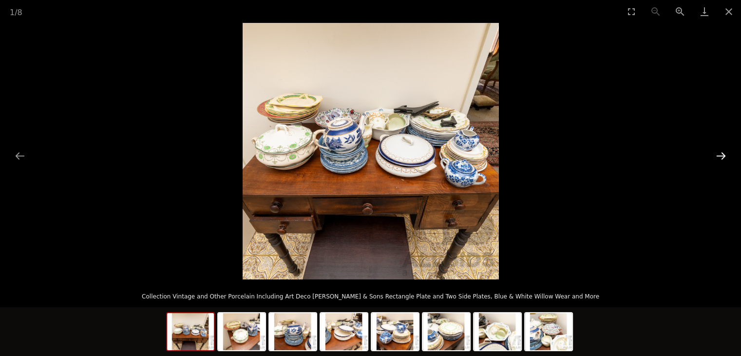
click at [717, 149] on button "Next slide" at bounding box center [721, 155] width 20 height 19
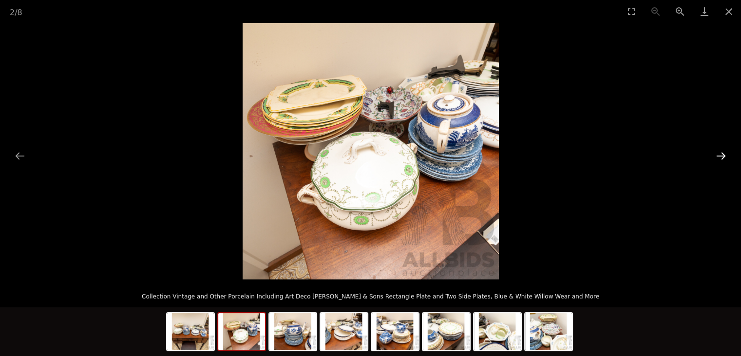
click at [717, 149] on button "Next slide" at bounding box center [721, 155] width 20 height 19
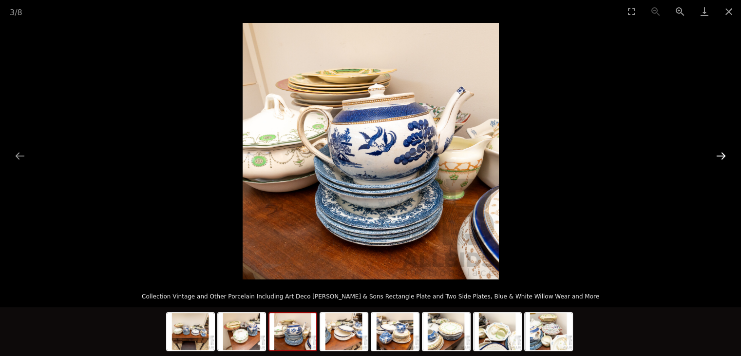
click at [717, 149] on button "Next slide" at bounding box center [721, 155] width 20 height 19
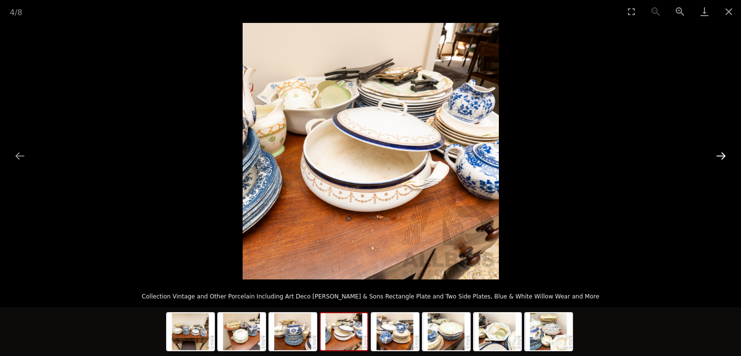
click at [717, 149] on button "Next slide" at bounding box center [721, 155] width 20 height 19
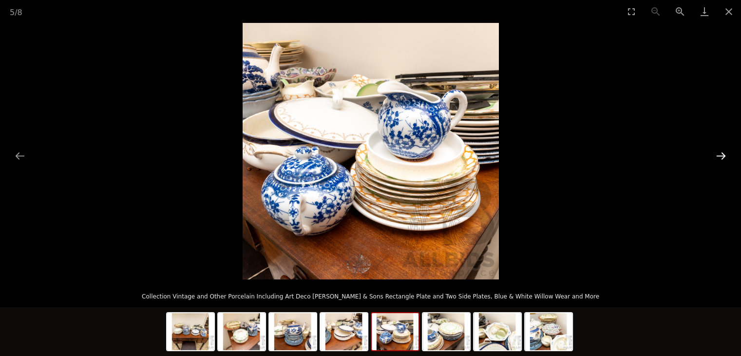
click at [717, 149] on button "Next slide" at bounding box center [721, 155] width 20 height 19
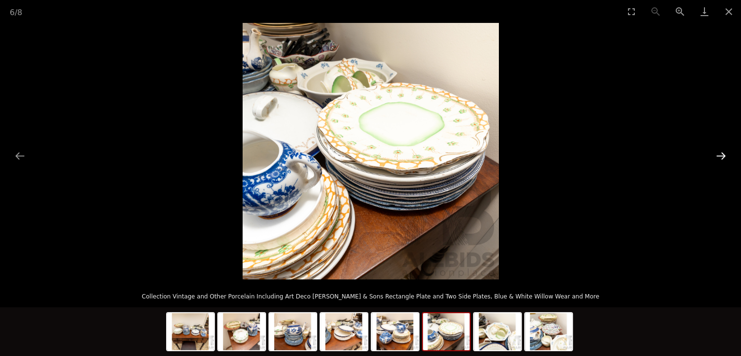
click at [717, 149] on button "Next slide" at bounding box center [721, 155] width 20 height 19
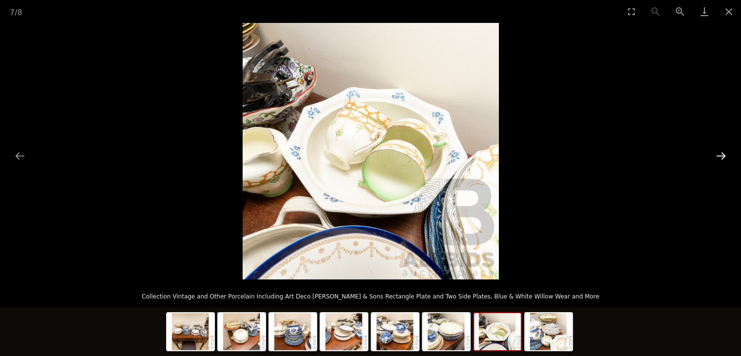
click at [717, 149] on button "Next slide" at bounding box center [721, 155] width 20 height 19
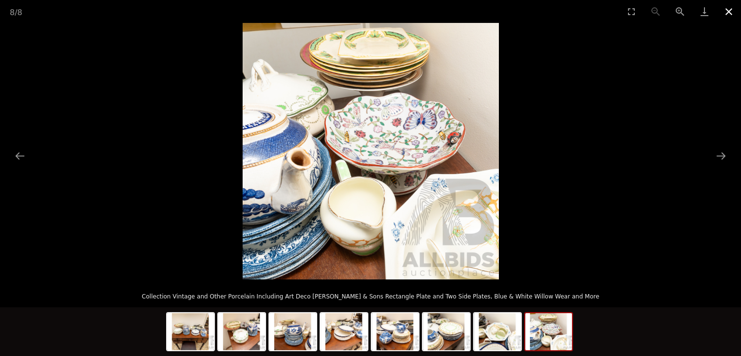
click at [724, 9] on button "Close gallery" at bounding box center [729, 11] width 24 height 23
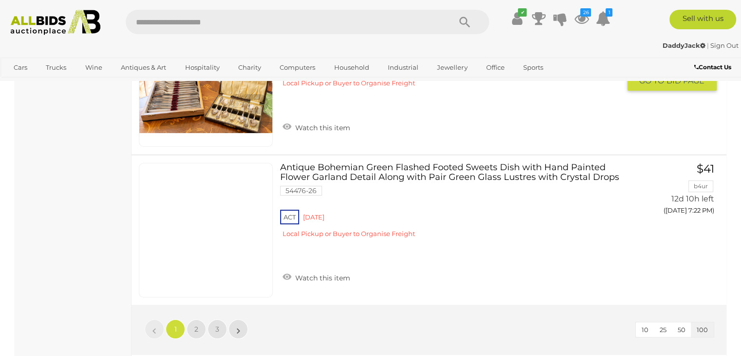
scroll to position [14915, 0]
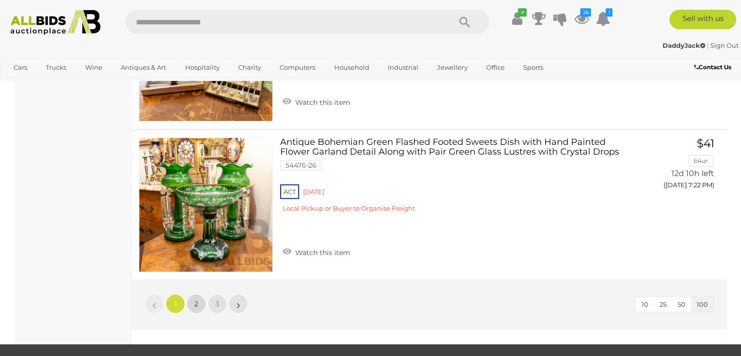
click at [195, 299] on span "2" at bounding box center [196, 303] width 4 height 9
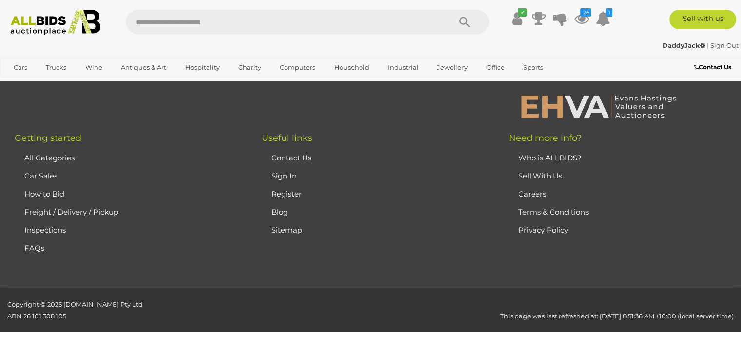
scroll to position [50, 0]
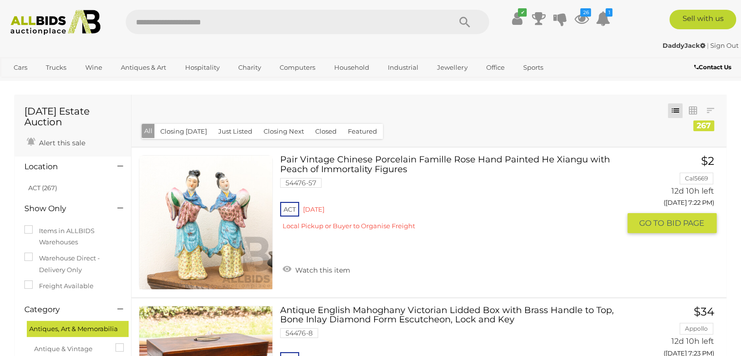
scroll to position [147, 0]
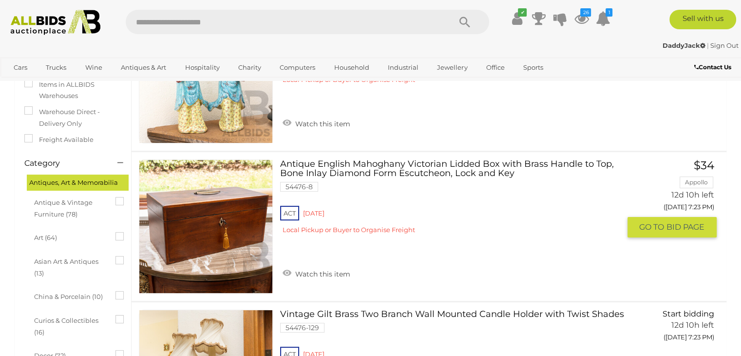
click at [179, 230] on link at bounding box center [206, 226] width 134 height 134
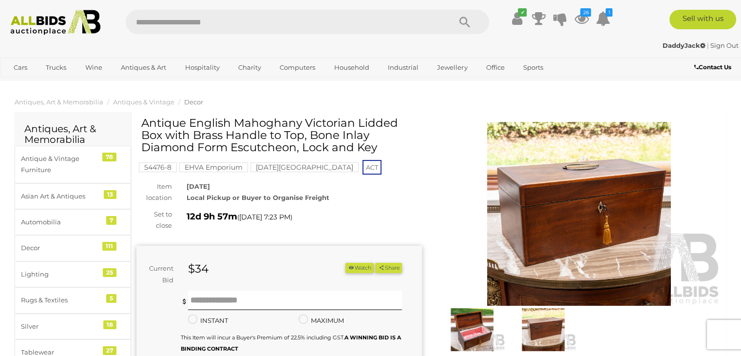
click at [479, 319] on img at bounding box center [472, 329] width 66 height 43
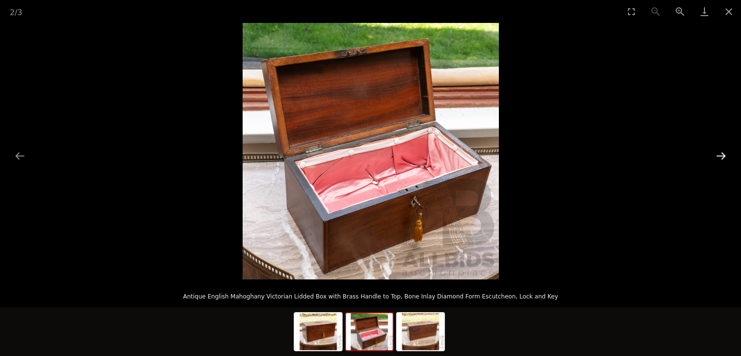
click at [723, 154] on button "Next slide" at bounding box center [721, 155] width 20 height 19
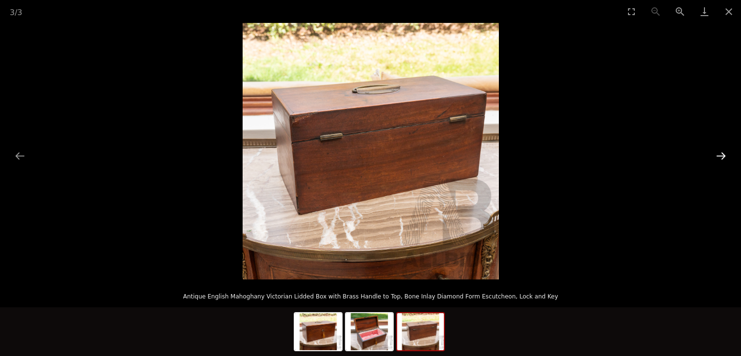
click at [723, 154] on button "Next slide" at bounding box center [721, 155] width 20 height 19
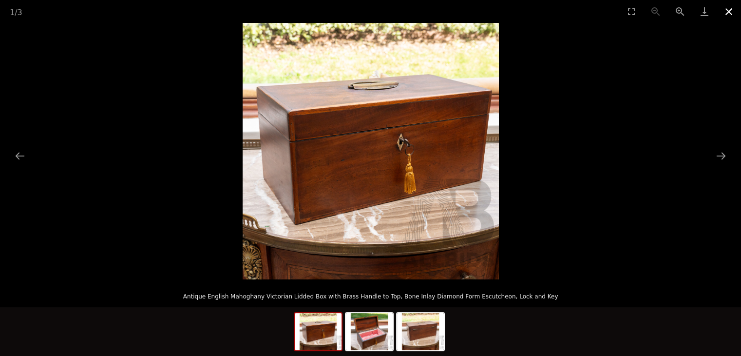
click at [730, 18] on button "Close gallery" at bounding box center [729, 11] width 24 height 23
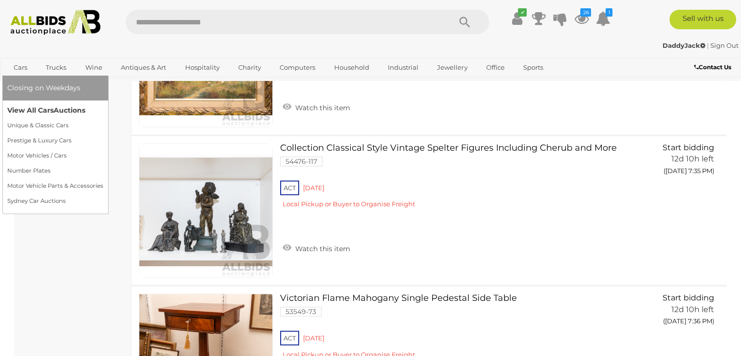
scroll to position [4534, 0]
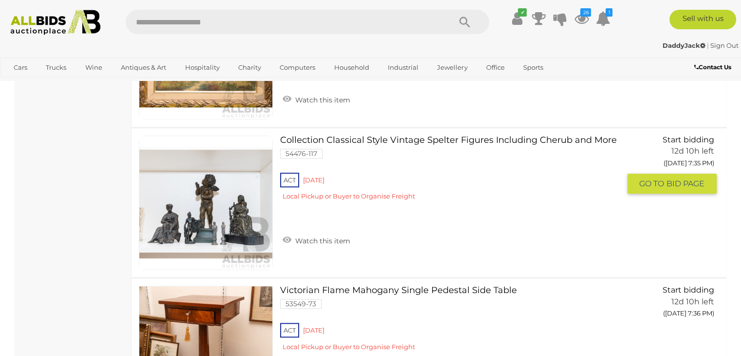
click at [177, 184] on link at bounding box center [206, 202] width 134 height 134
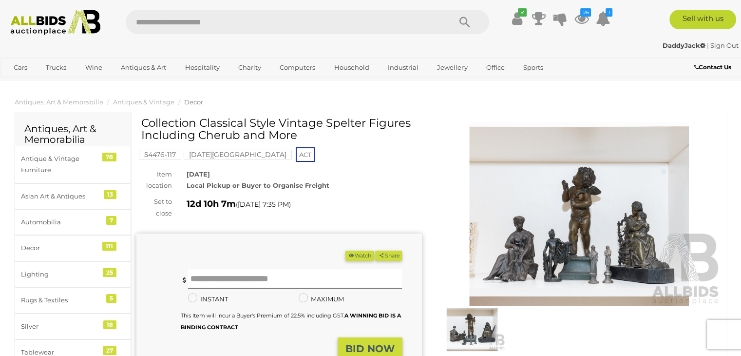
click at [540, 242] on img at bounding box center [578, 214] width 285 height 184
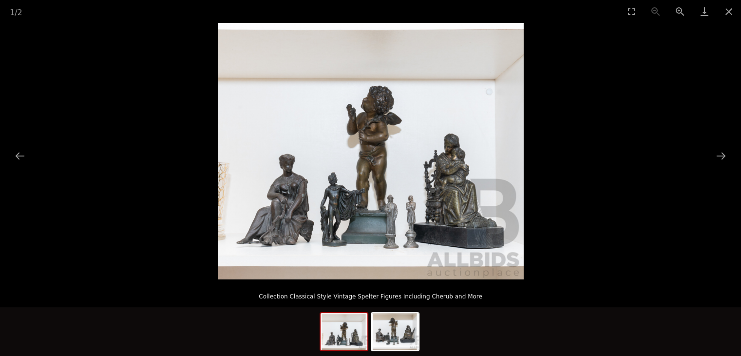
click at [411, 188] on img at bounding box center [371, 151] width 306 height 256
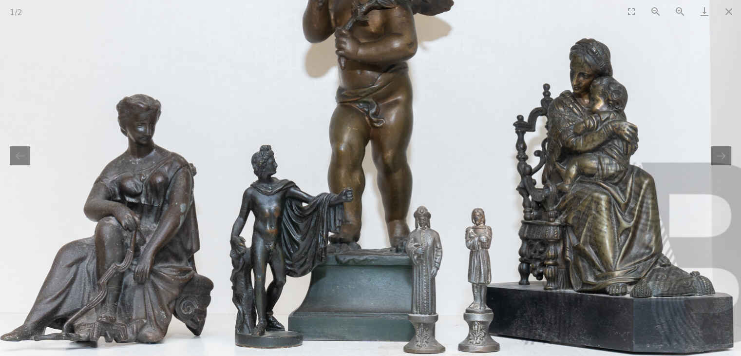
drag, startPoint x: 411, startPoint y: 188, endPoint x: 455, endPoint y: 174, distance: 46.5
click at [455, 174] on img at bounding box center [368, 87] width 838 height 702
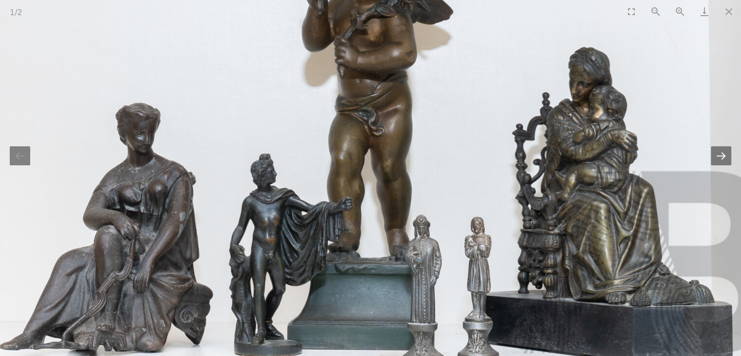
click at [723, 157] on button "Next slide" at bounding box center [721, 155] width 20 height 19
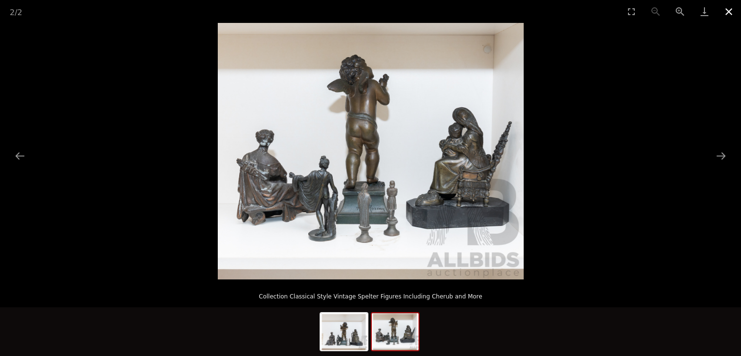
click at [726, 11] on button "Close gallery" at bounding box center [729, 11] width 24 height 23
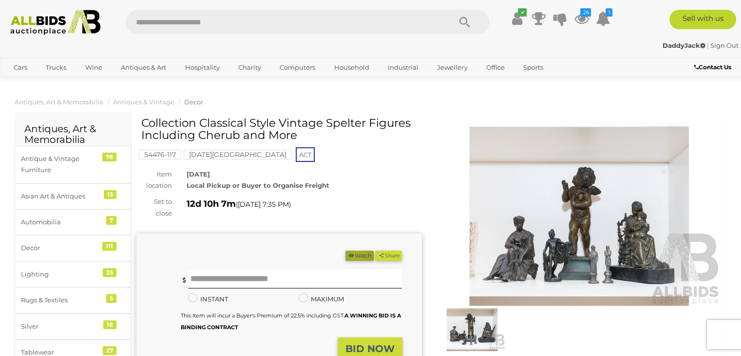
click at [353, 254] on button "Watch" at bounding box center [359, 255] width 28 height 10
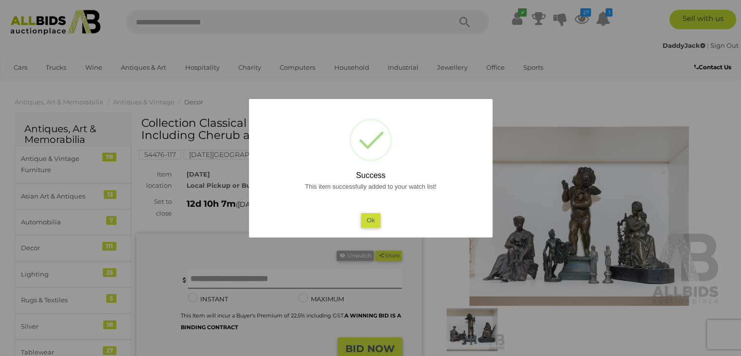
click at [366, 216] on button "Ok" at bounding box center [370, 220] width 20 height 14
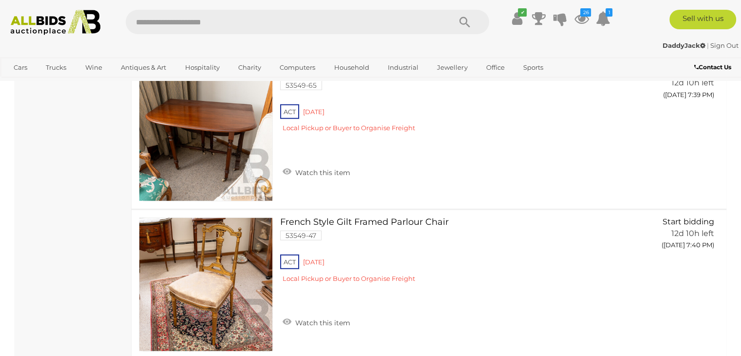
scroll to position [6495, 0]
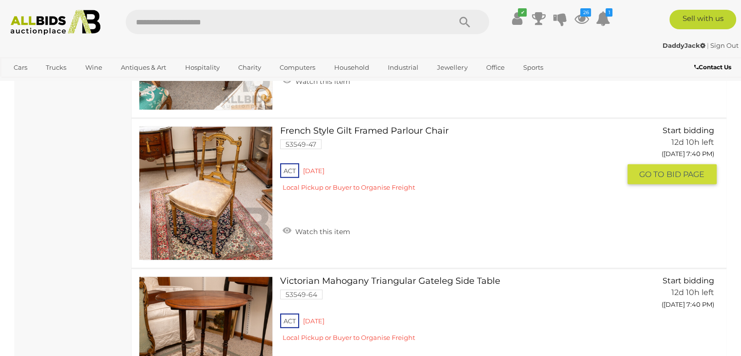
click at [300, 223] on link "Watch this item" at bounding box center [316, 230] width 73 height 15
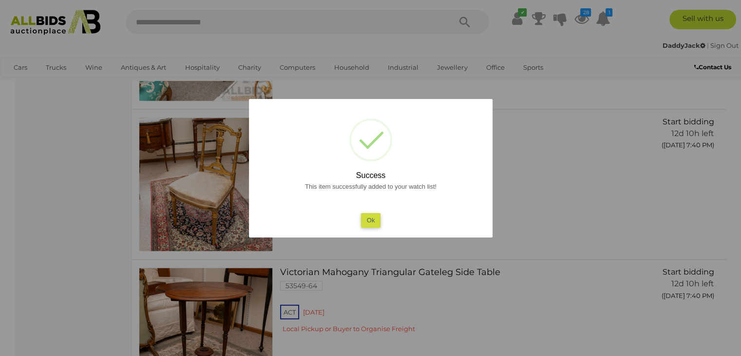
click at [374, 223] on button "Ok" at bounding box center [370, 220] width 20 height 14
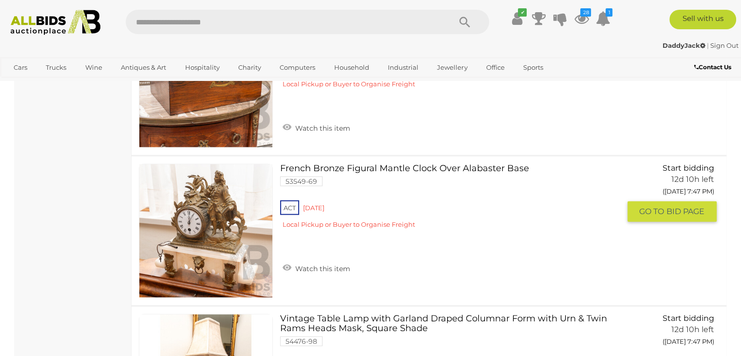
scroll to position [9758, 0]
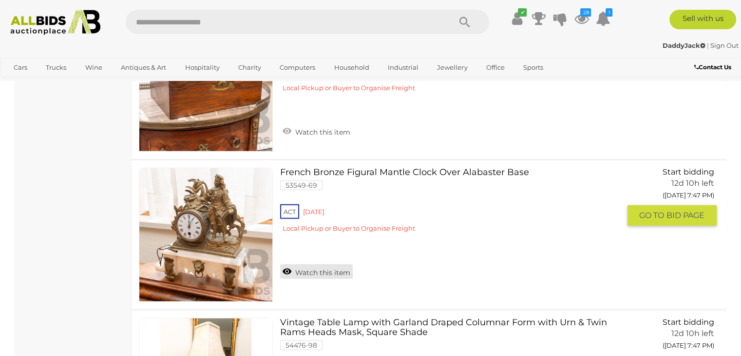
click at [321, 264] on link "Watch this item" at bounding box center [316, 271] width 73 height 15
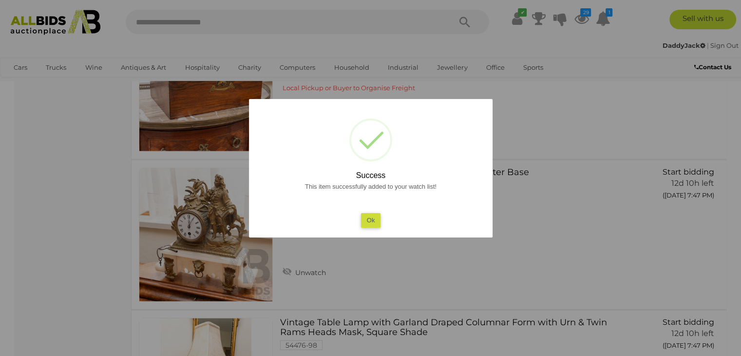
click at [367, 226] on button "Ok" at bounding box center [370, 220] width 20 height 14
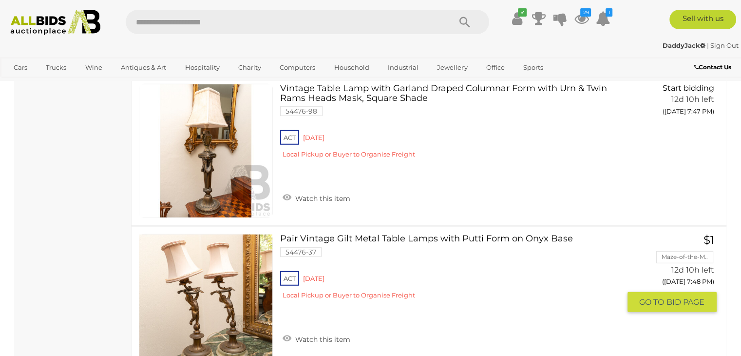
scroll to position [10099, 0]
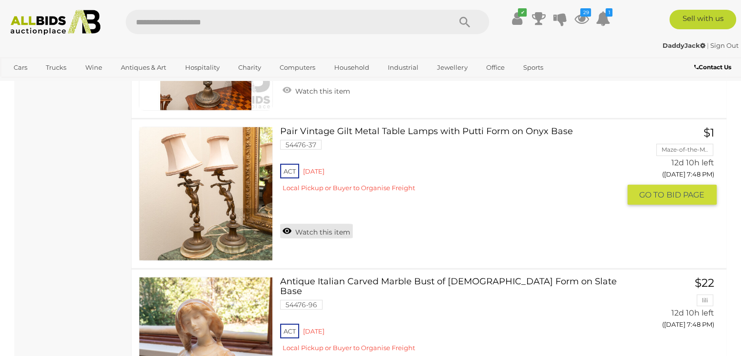
click at [314, 224] on link "Watch this item" at bounding box center [316, 231] width 73 height 15
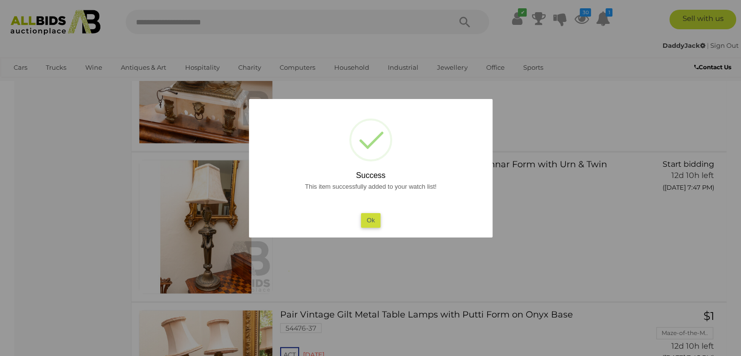
scroll to position [9904, 0]
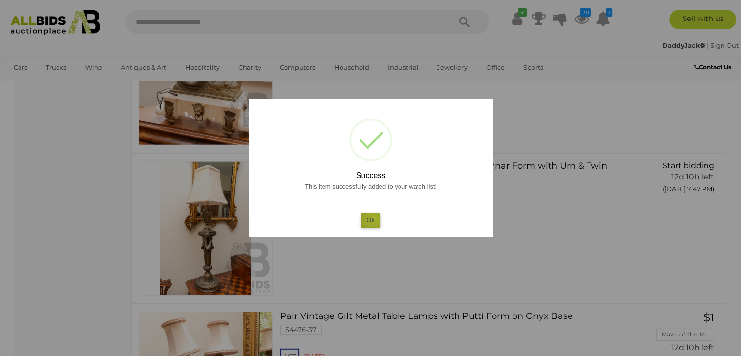
click at [374, 218] on button "Ok" at bounding box center [370, 220] width 20 height 14
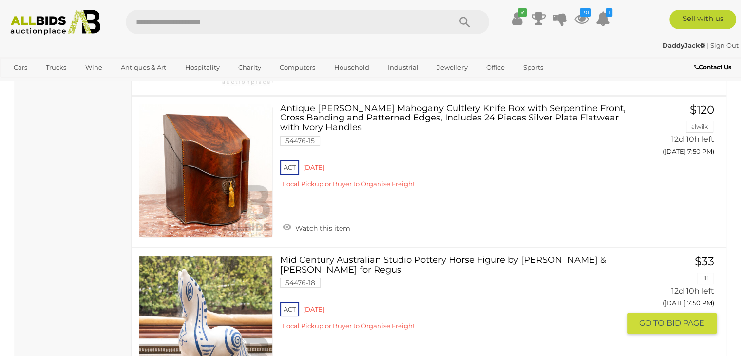
scroll to position [10976, 0]
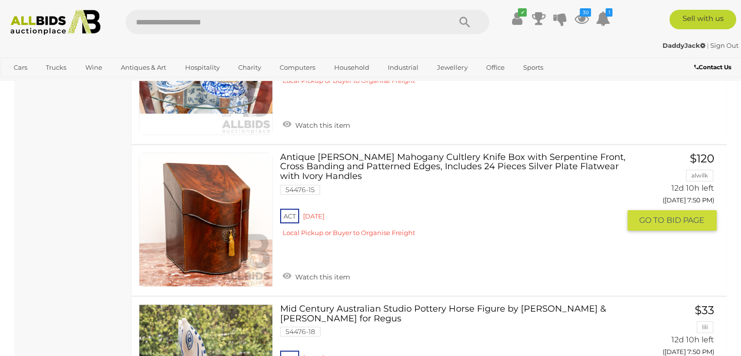
click at [254, 226] on img at bounding box center [205, 219] width 133 height 133
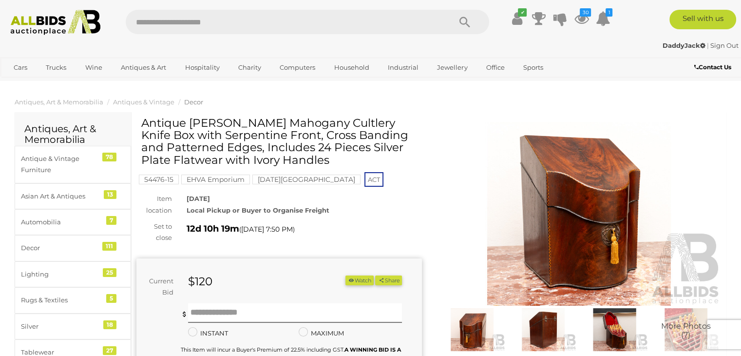
click at [585, 241] on img at bounding box center [578, 214] width 285 height 184
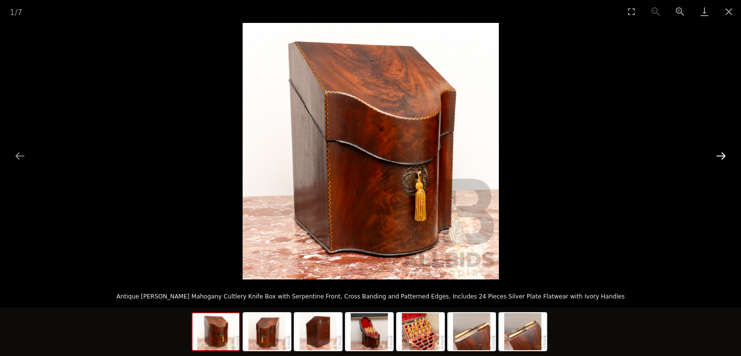
click at [718, 159] on button "Next slide" at bounding box center [721, 155] width 20 height 19
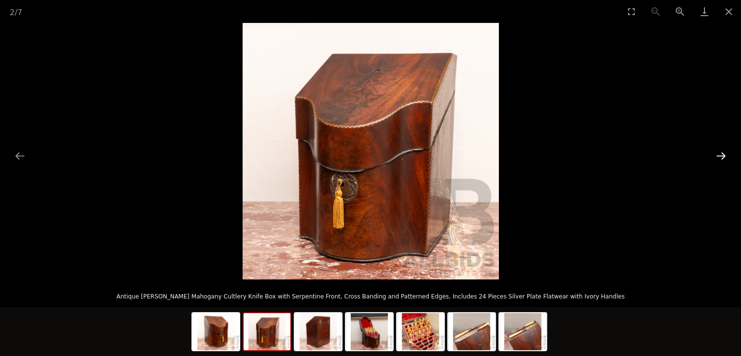
click at [718, 159] on button "Next slide" at bounding box center [721, 155] width 20 height 19
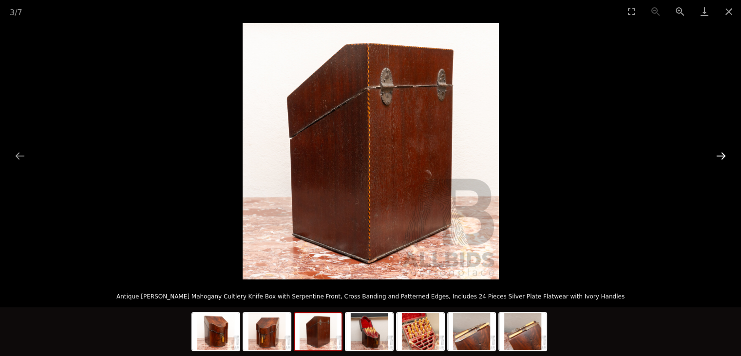
click at [718, 159] on button "Next slide" at bounding box center [721, 155] width 20 height 19
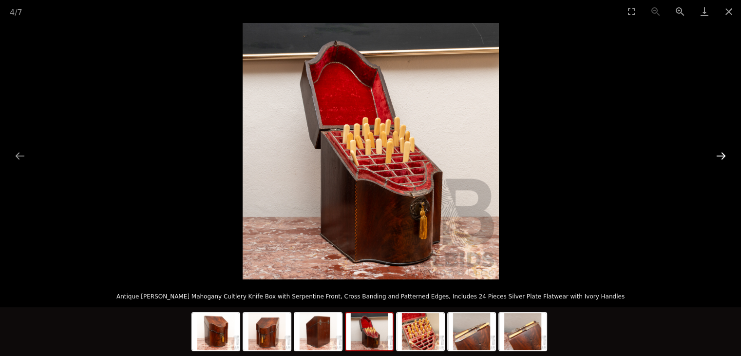
click at [718, 159] on button "Next slide" at bounding box center [721, 155] width 20 height 19
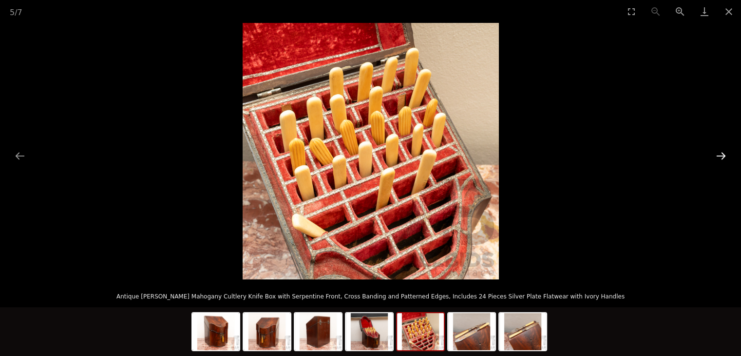
click at [718, 159] on button "Next slide" at bounding box center [721, 155] width 20 height 19
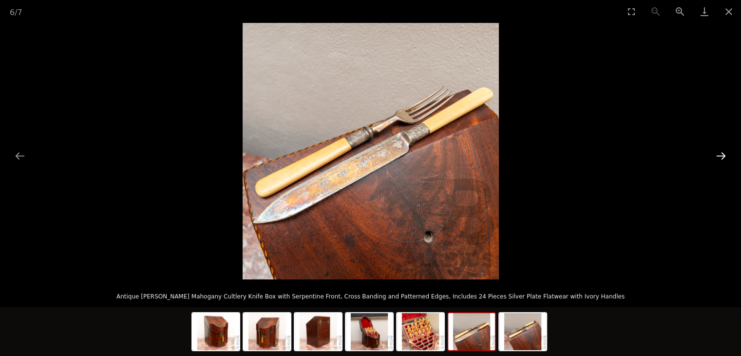
click at [718, 159] on button "Next slide" at bounding box center [721, 155] width 20 height 19
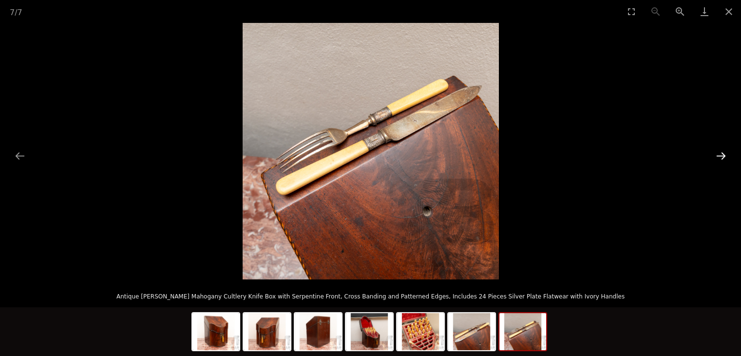
click at [718, 159] on button "Next slide" at bounding box center [721, 155] width 20 height 19
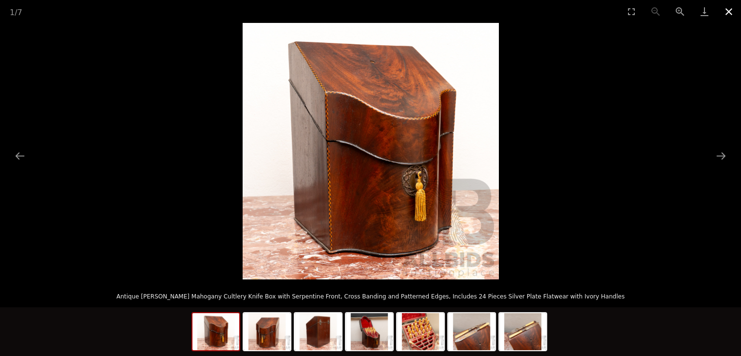
click at [721, 10] on button "Close gallery" at bounding box center [729, 11] width 24 height 23
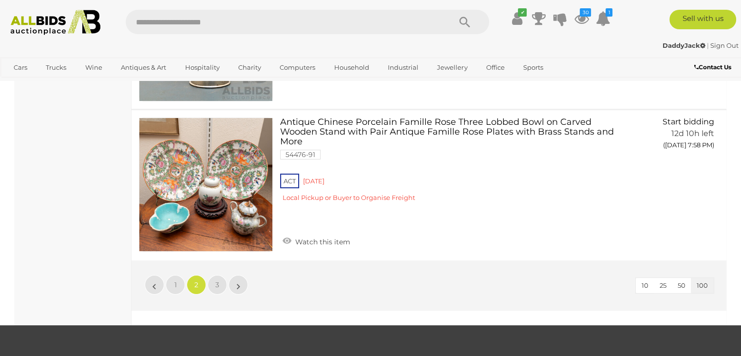
scroll to position [14938, 0]
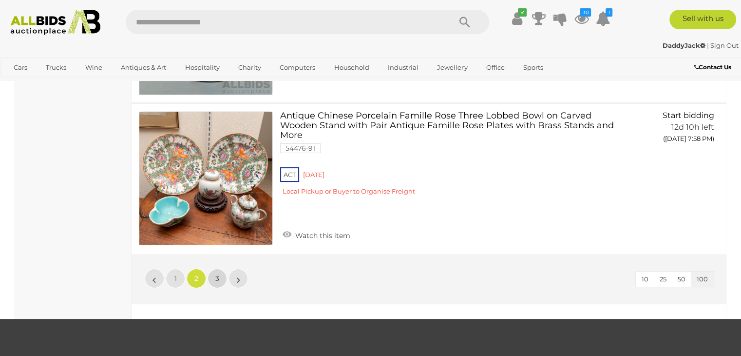
click at [216, 274] on span "3" at bounding box center [217, 278] width 4 height 9
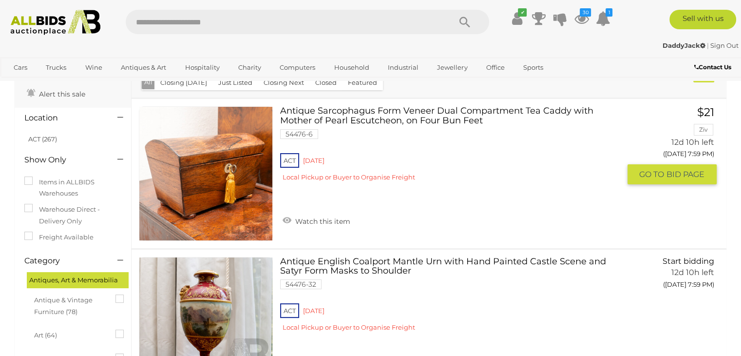
click at [325, 118] on link "Antique Sarcophagus Form Veneer Dual Compartment Tea Caddy with Mother of Pearl…" at bounding box center [453, 147] width 332 height 82
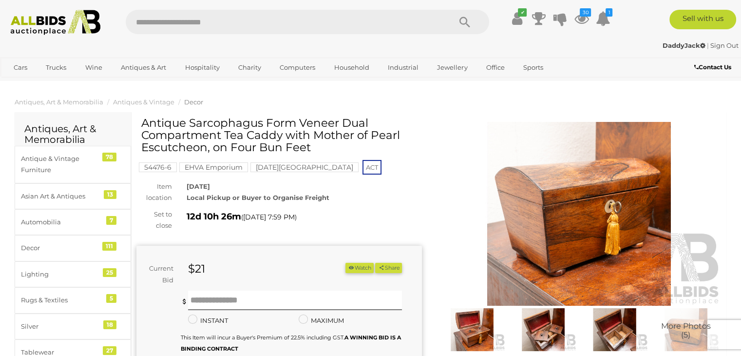
click at [547, 237] on img at bounding box center [578, 214] width 285 height 184
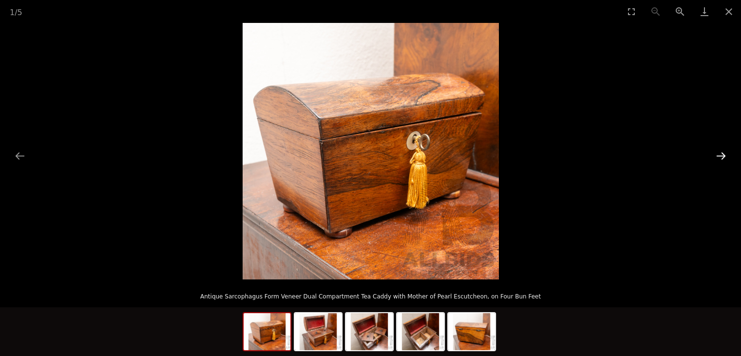
click at [721, 153] on button "Next slide" at bounding box center [721, 155] width 20 height 19
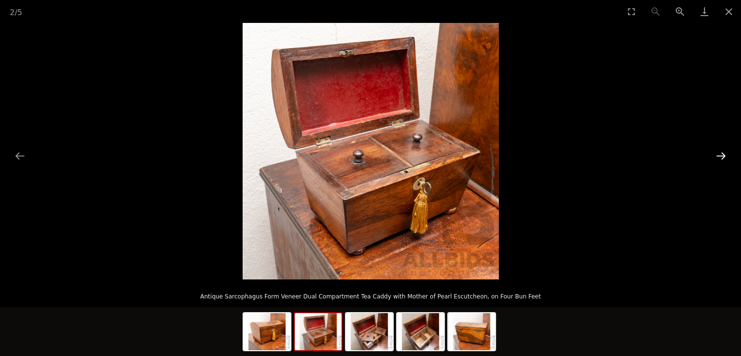
click at [721, 153] on button "Next slide" at bounding box center [721, 155] width 20 height 19
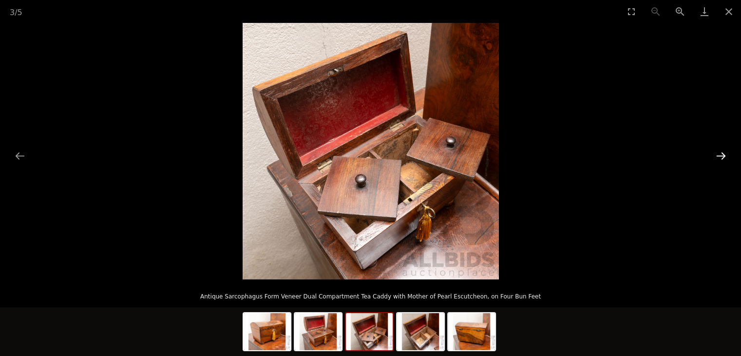
click at [721, 153] on button "Next slide" at bounding box center [721, 155] width 20 height 19
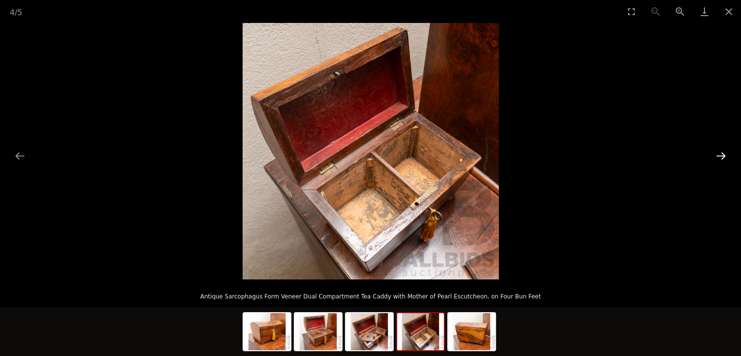
click at [721, 153] on button "Next slide" at bounding box center [721, 155] width 20 height 19
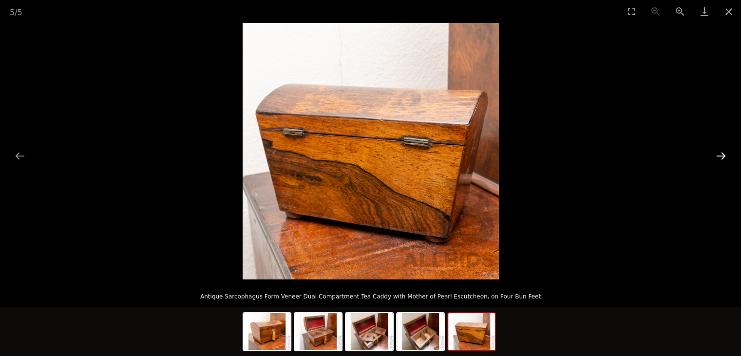
click at [721, 153] on button "Next slide" at bounding box center [721, 155] width 20 height 19
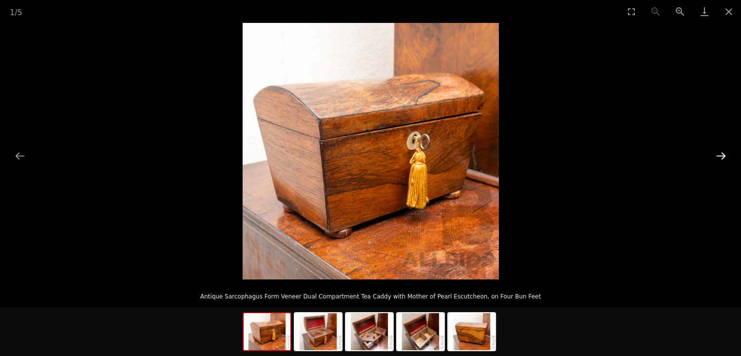
click at [721, 153] on button "Next slide" at bounding box center [721, 155] width 20 height 19
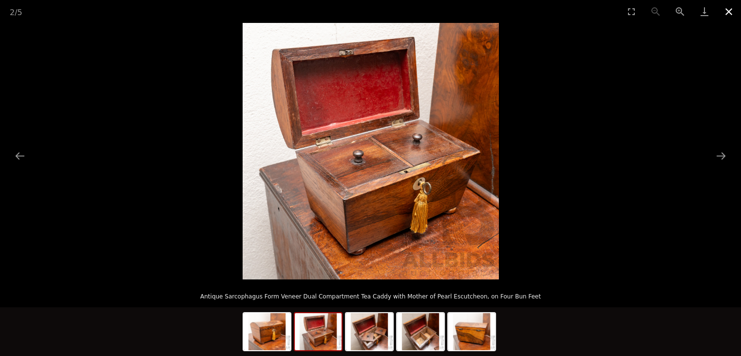
click at [731, 12] on button "Close gallery" at bounding box center [729, 11] width 24 height 23
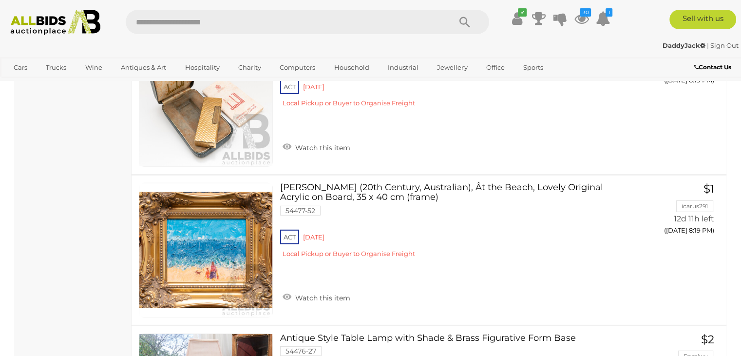
scroll to position [6527, 0]
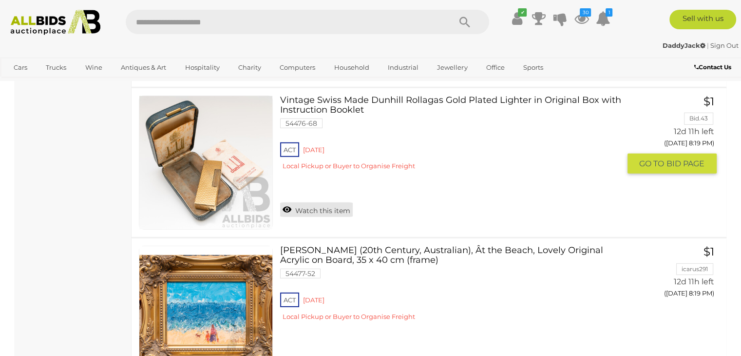
click at [316, 202] on link "Watch this item" at bounding box center [316, 209] width 73 height 15
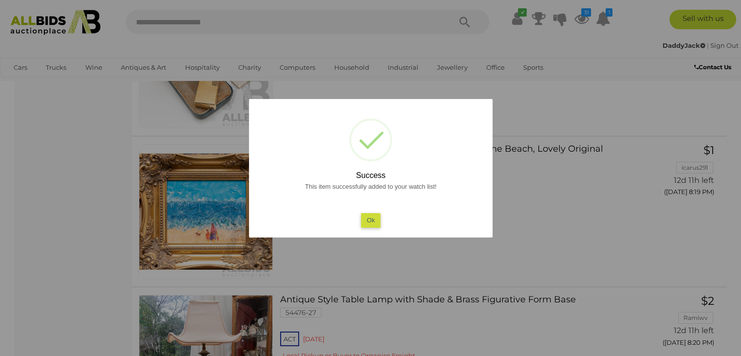
scroll to position [6624, 0]
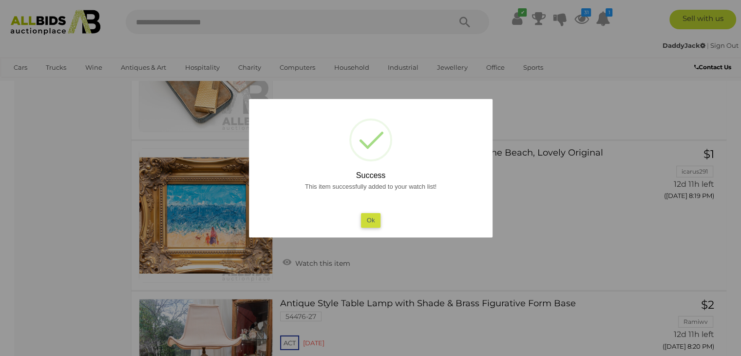
click at [374, 215] on button "Ok" at bounding box center [370, 220] width 20 height 14
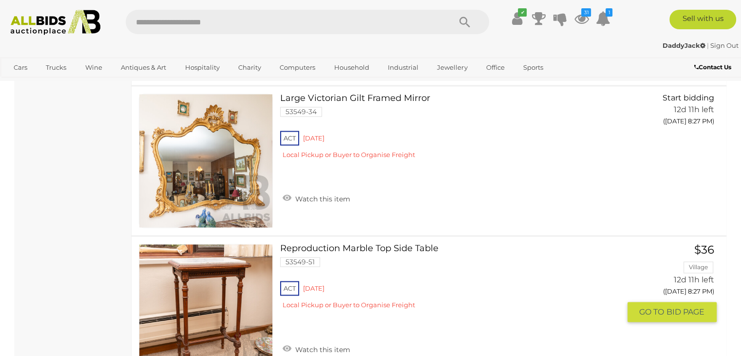
scroll to position [8914, 0]
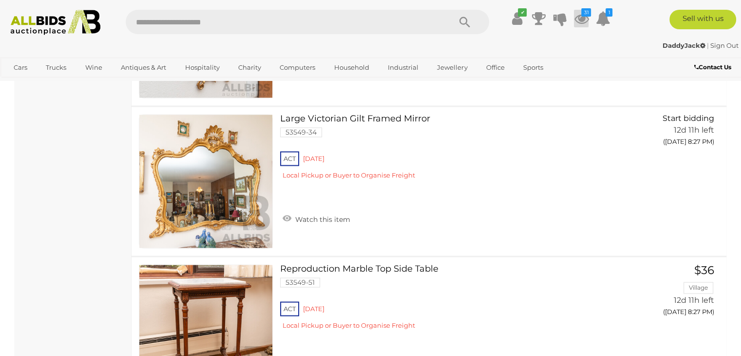
click at [579, 19] on icon at bounding box center [581, 19] width 15 height 18
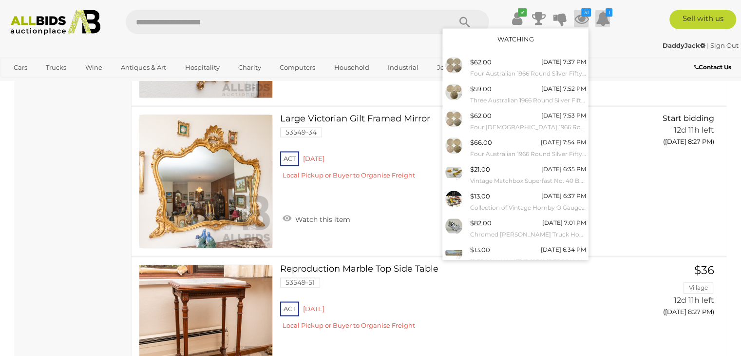
click at [600, 17] on icon at bounding box center [602, 19] width 15 height 18
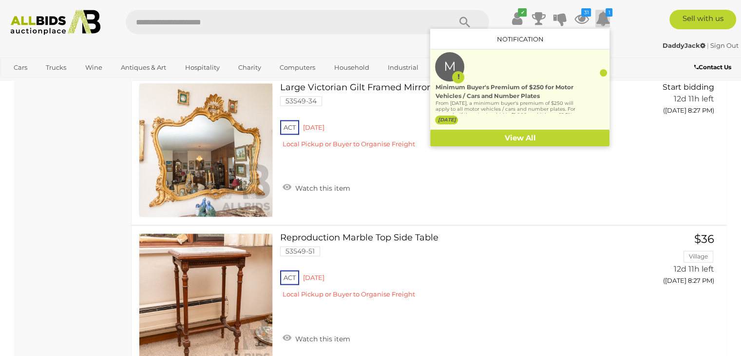
scroll to position [8962, 0]
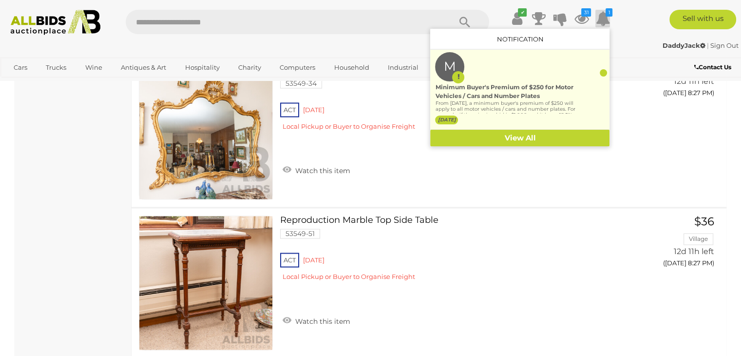
click at [458, 120] on label "[DATE]" at bounding box center [446, 119] width 23 height 9
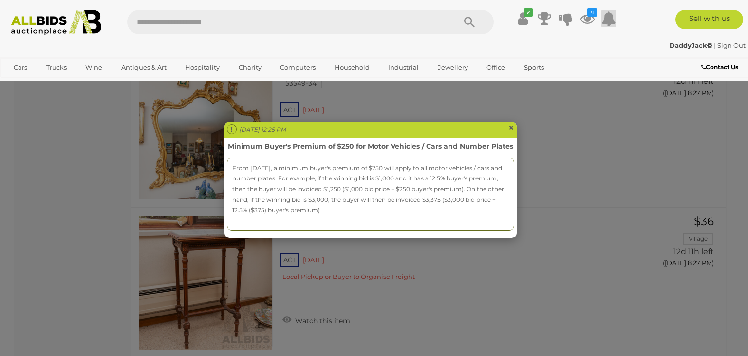
click at [511, 128] on span "×" at bounding box center [512, 128] width 6 height 12
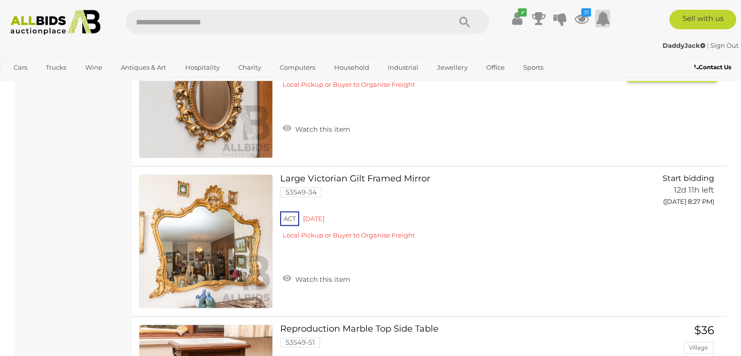
scroll to position [8719, 0]
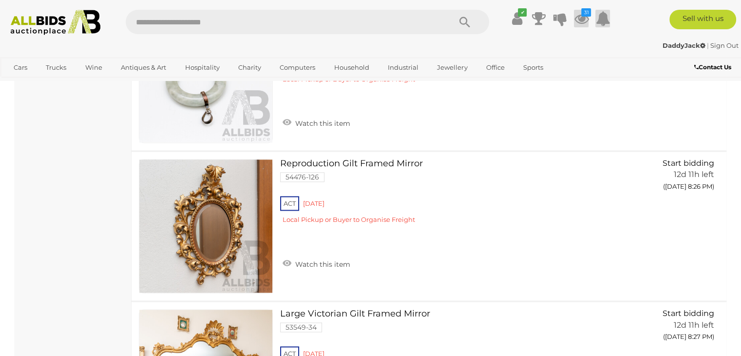
click at [586, 18] on icon at bounding box center [581, 19] width 15 height 18
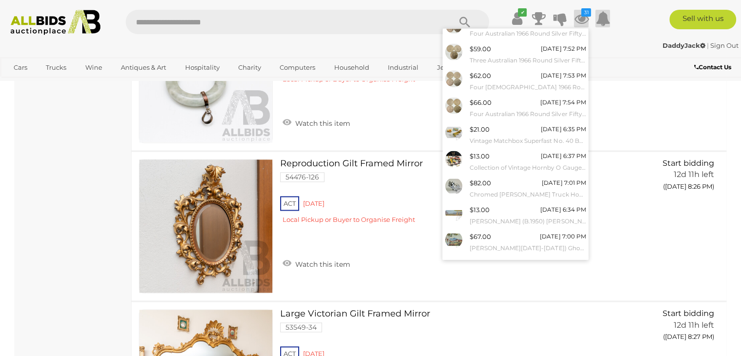
scroll to position [79, 0]
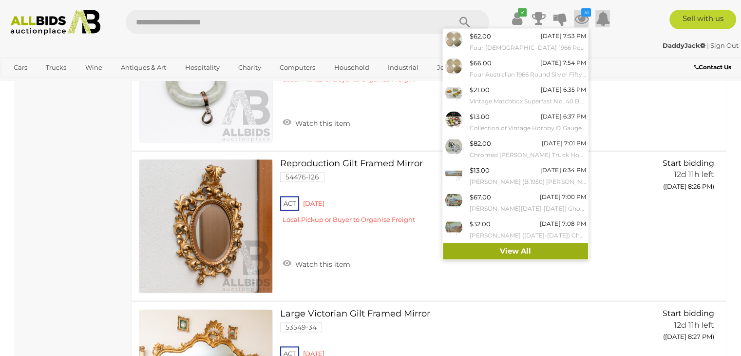
click at [526, 252] on link "View All" at bounding box center [515, 251] width 145 height 17
